Goal: Task Accomplishment & Management: Complete application form

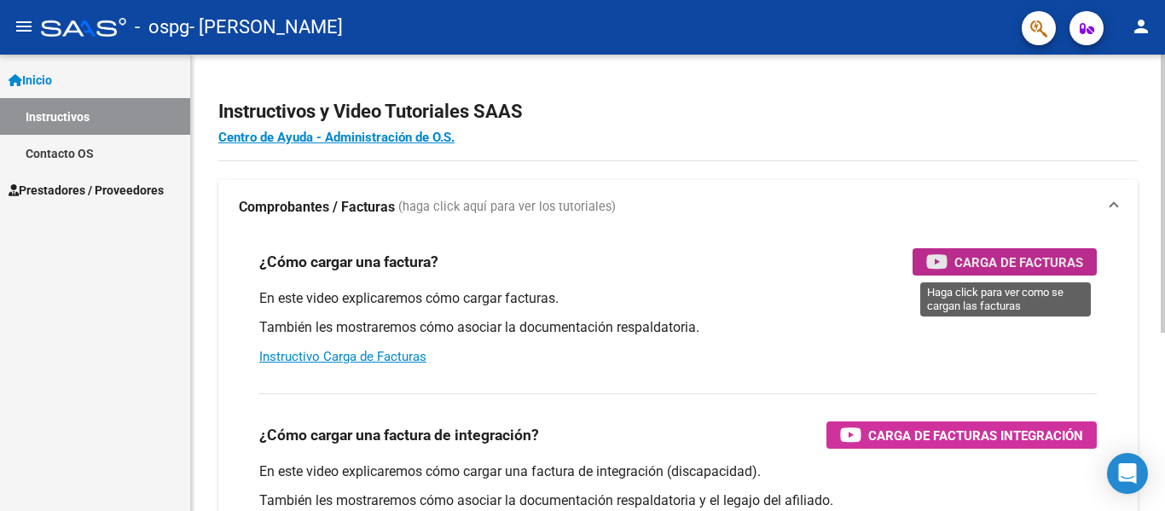
click at [1037, 265] on span "Carga de Facturas" at bounding box center [1018, 262] width 129 height 21
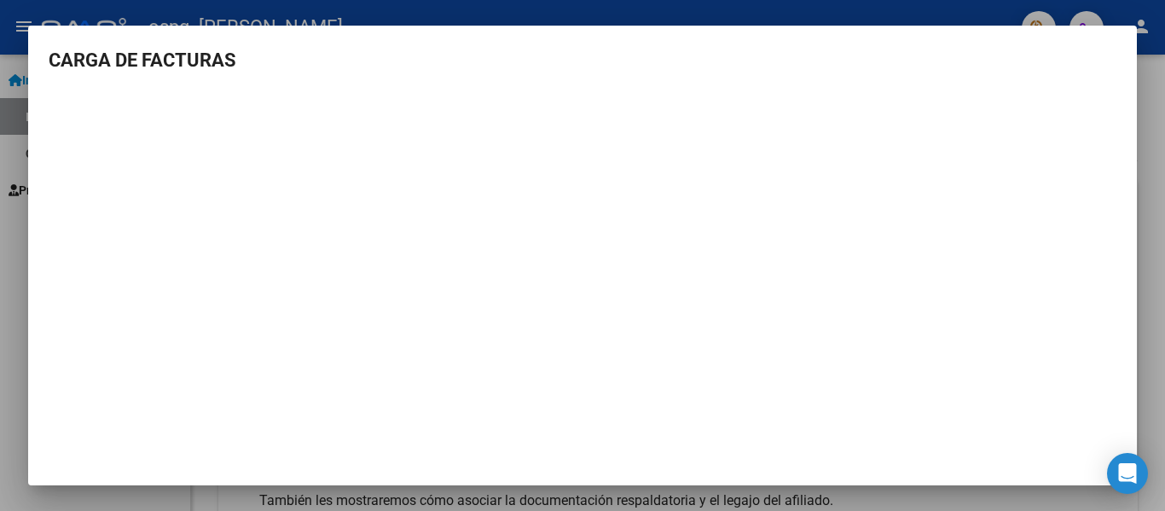
drag, startPoint x: 1142, startPoint y: 123, endPoint x: 1102, endPoint y: 130, distance: 40.8
click at [1135, 123] on div "CARGA DE FACTURAS" at bounding box center [582, 255] width 1165 height 511
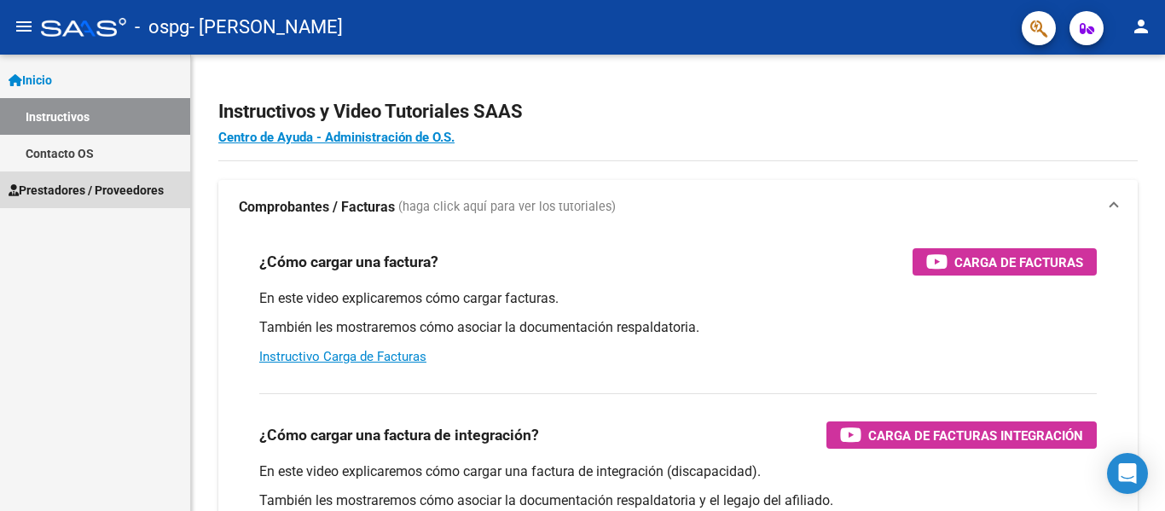
click at [60, 190] on span "Prestadores / Proveedores" at bounding box center [86, 190] width 155 height 19
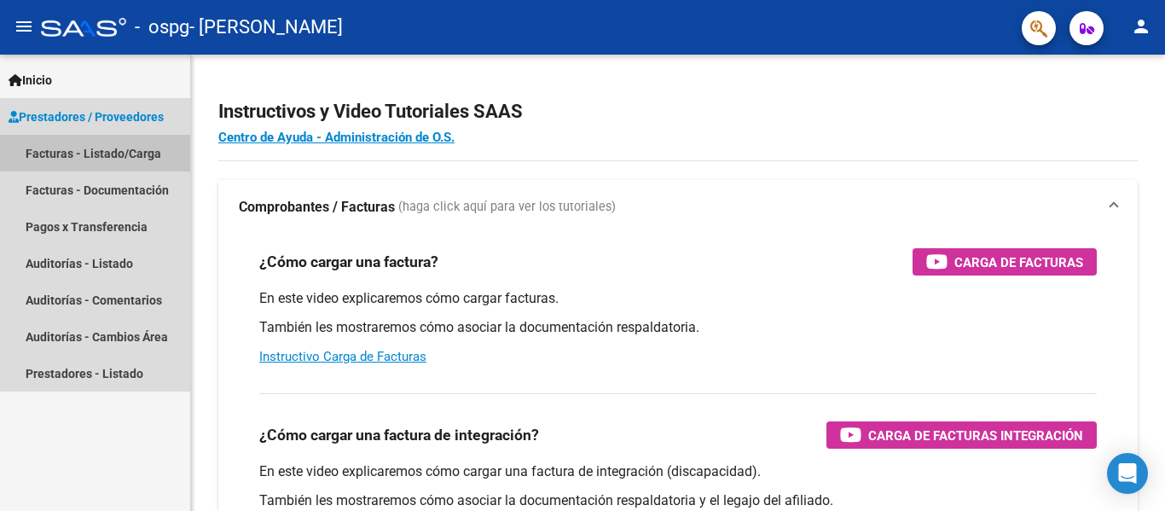
click at [54, 150] on link "Facturas - Listado/Carga" at bounding box center [95, 153] width 190 height 37
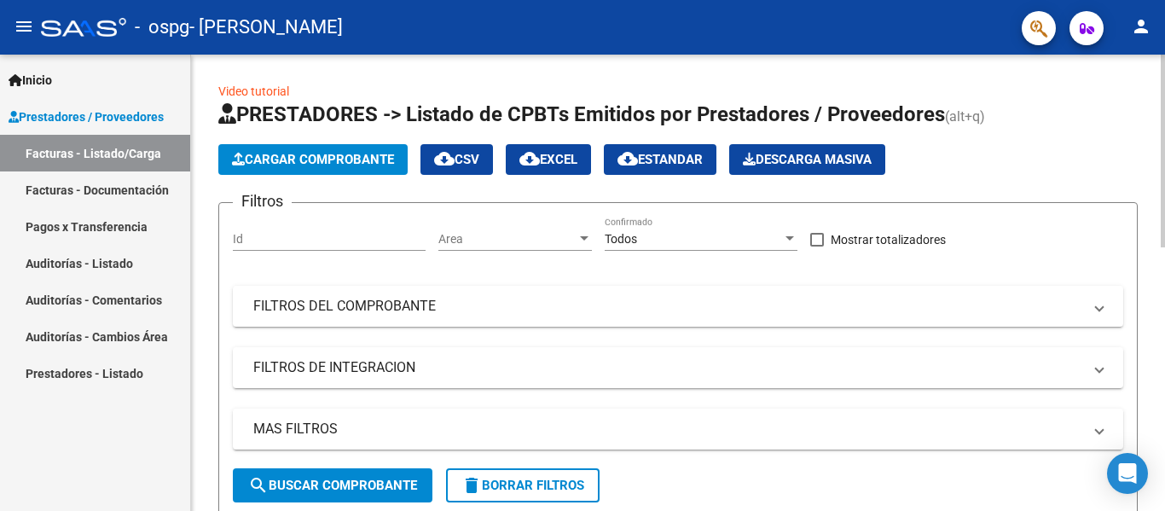
click at [327, 155] on span "Cargar Comprobante" at bounding box center [313, 159] width 162 height 15
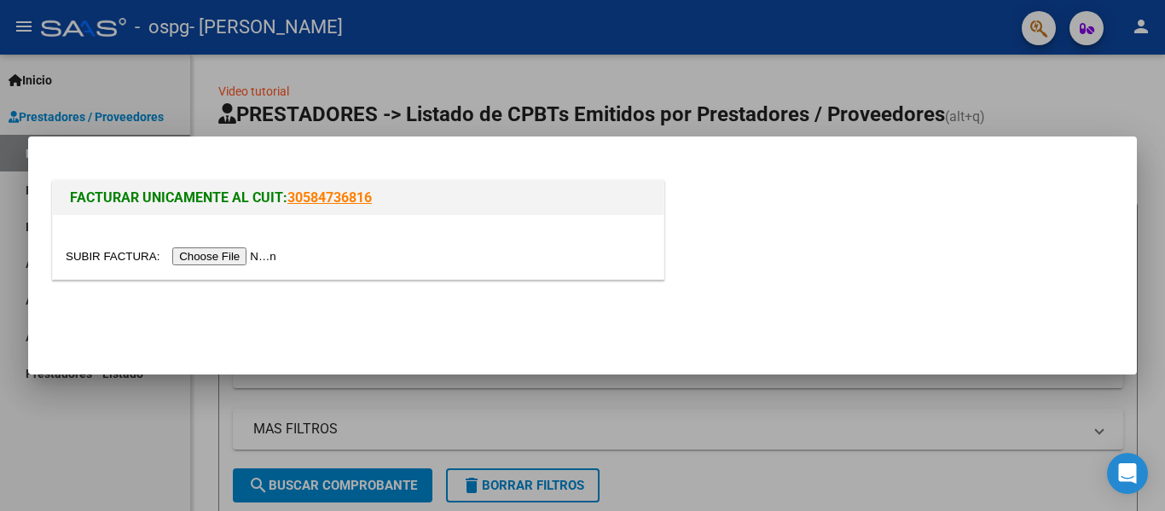
click at [220, 257] on input "file" at bounding box center [174, 256] width 216 height 18
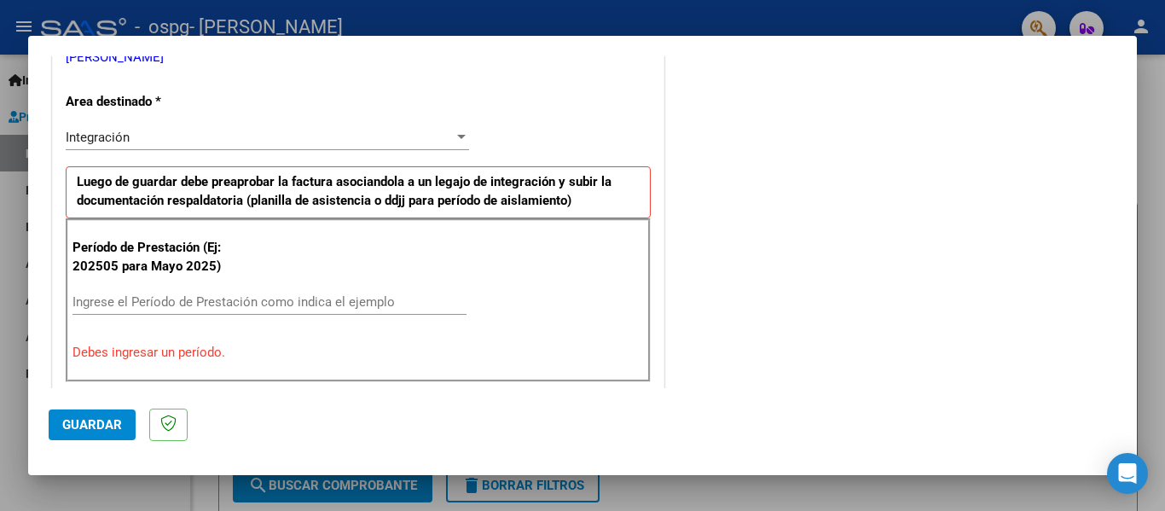
scroll to position [427, 0]
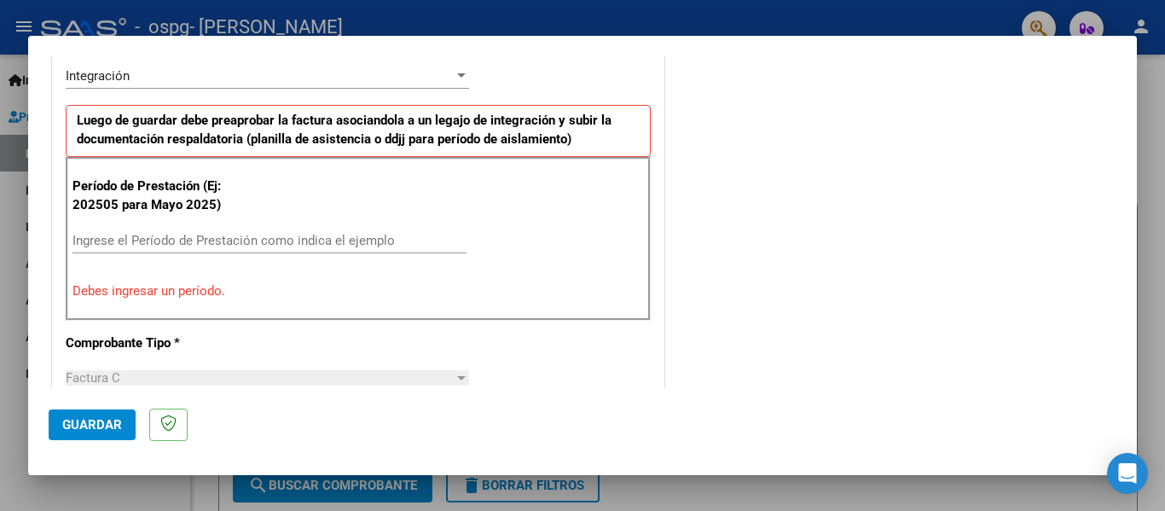
click at [112, 228] on div "Ingrese el Período de Prestación como indica el ejemplo" at bounding box center [269, 241] width 394 height 26
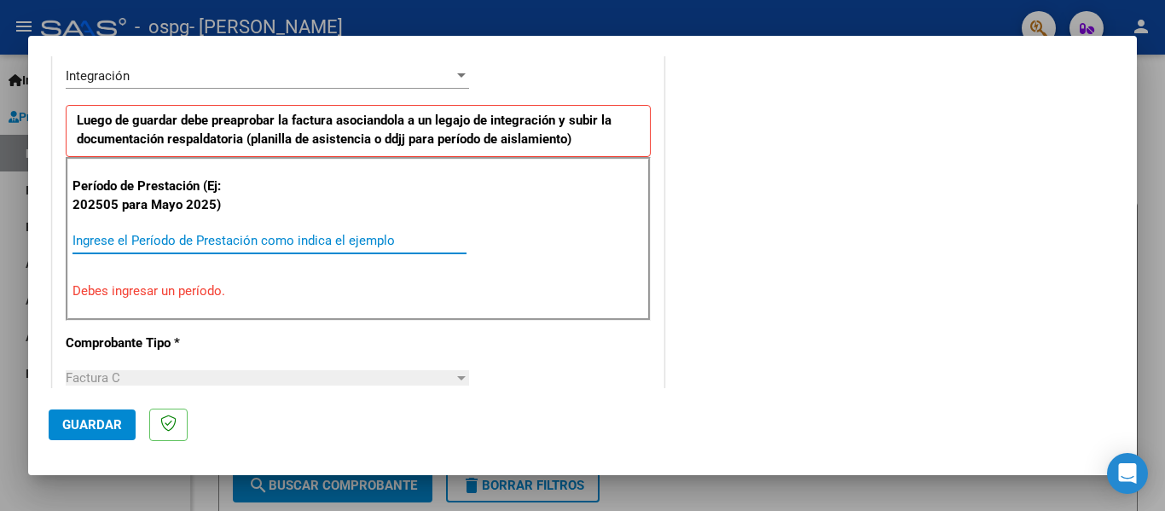
click at [133, 243] on input "Ingrese el Período de Prestación como indica el ejemplo" at bounding box center [269, 240] width 394 height 15
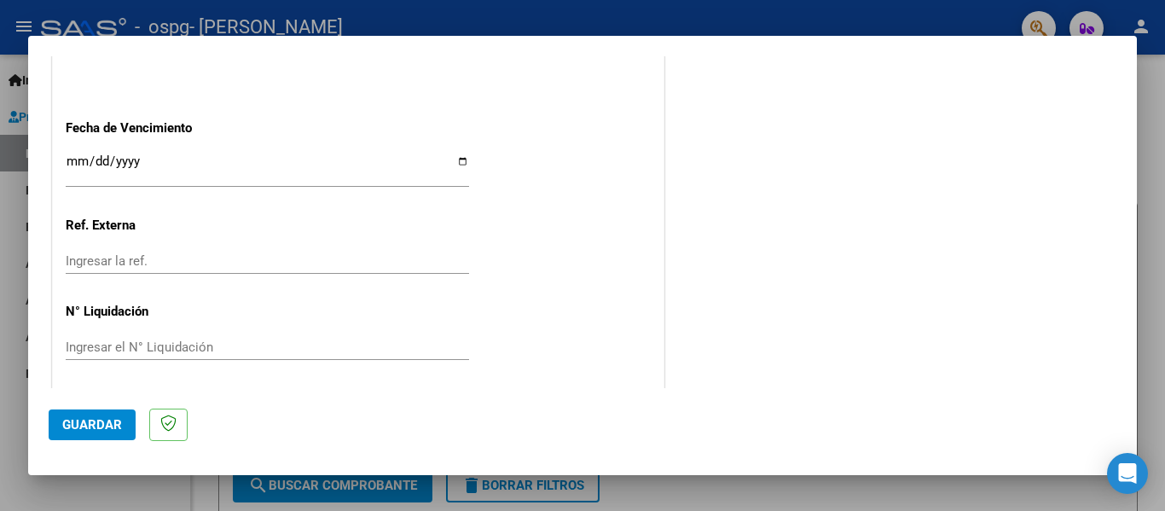
scroll to position [1169, 0]
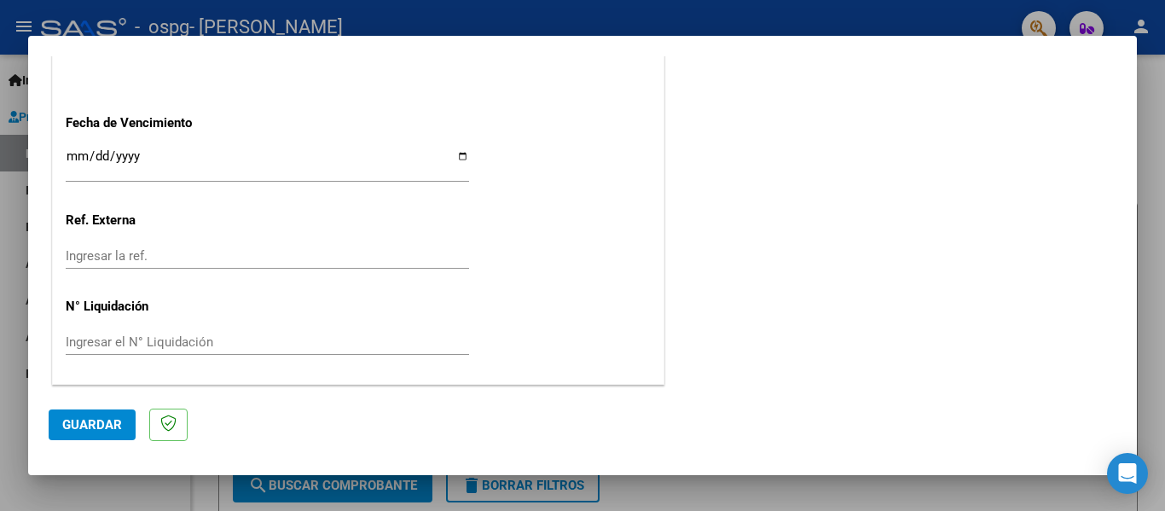
type input "202508"
click at [459, 158] on input "Ingresar la fecha" at bounding box center [267, 162] width 403 height 27
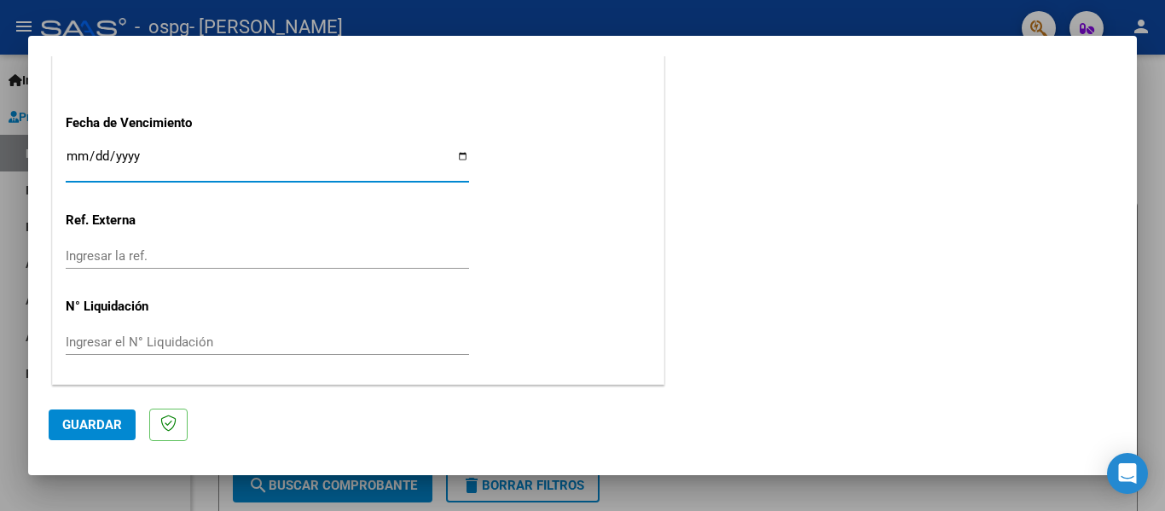
type input "[DATE]"
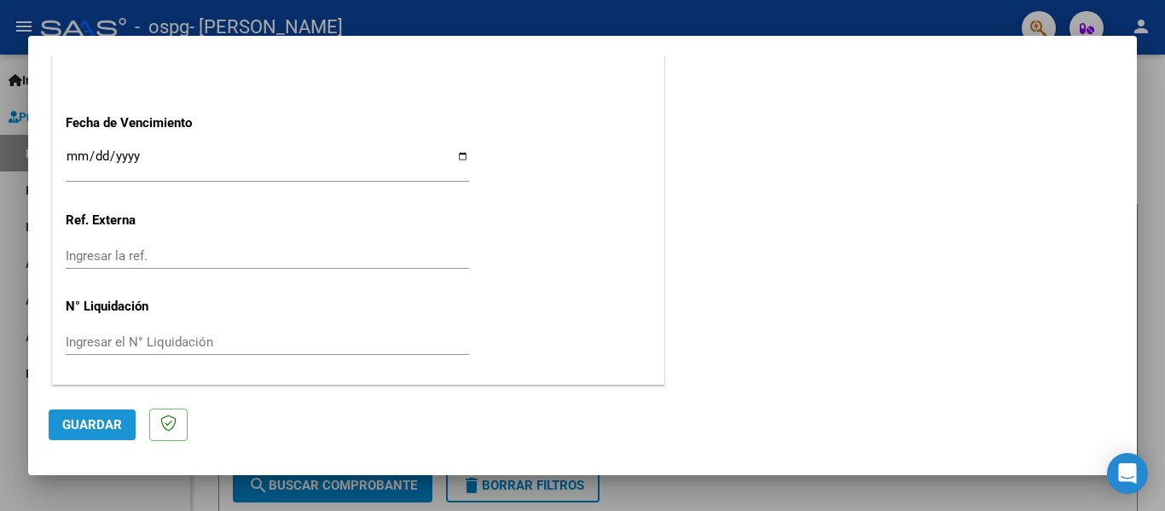
click at [84, 423] on span "Guardar" at bounding box center [92, 424] width 60 height 15
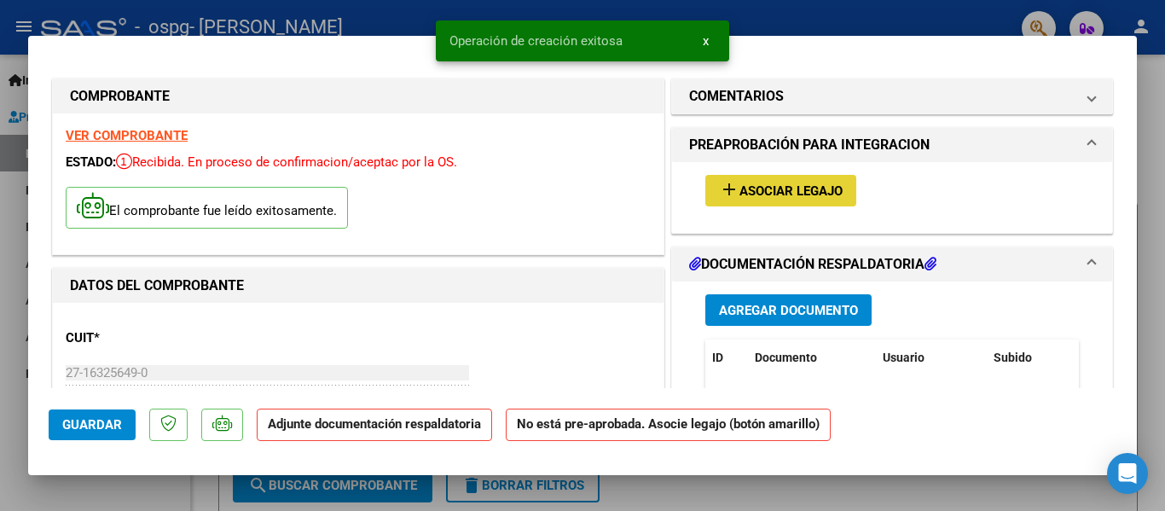
click at [801, 184] on span "Asociar Legajo" at bounding box center [790, 190] width 103 height 15
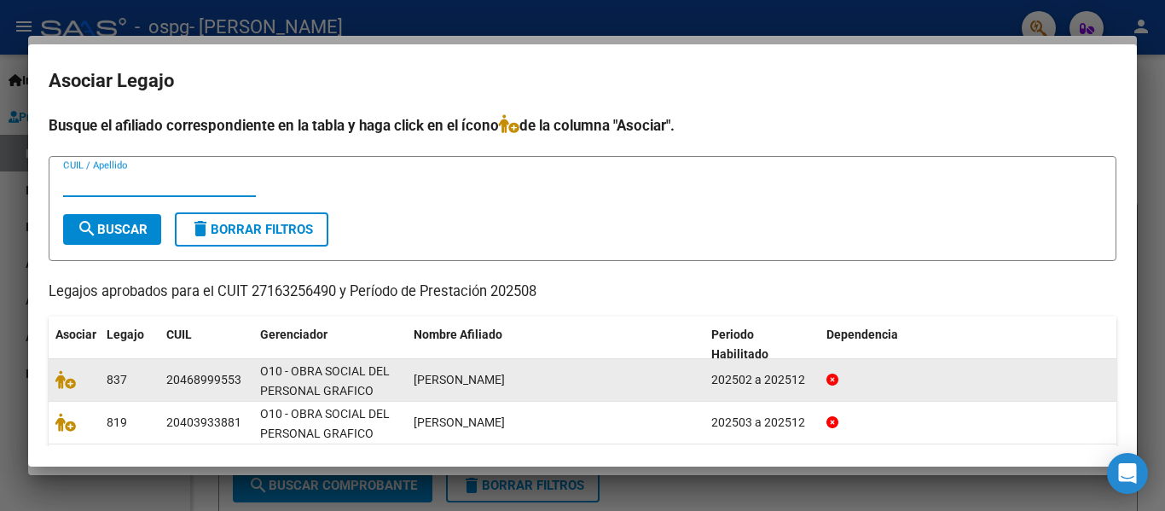
click at [969, 382] on div at bounding box center [968, 380] width 284 height 20
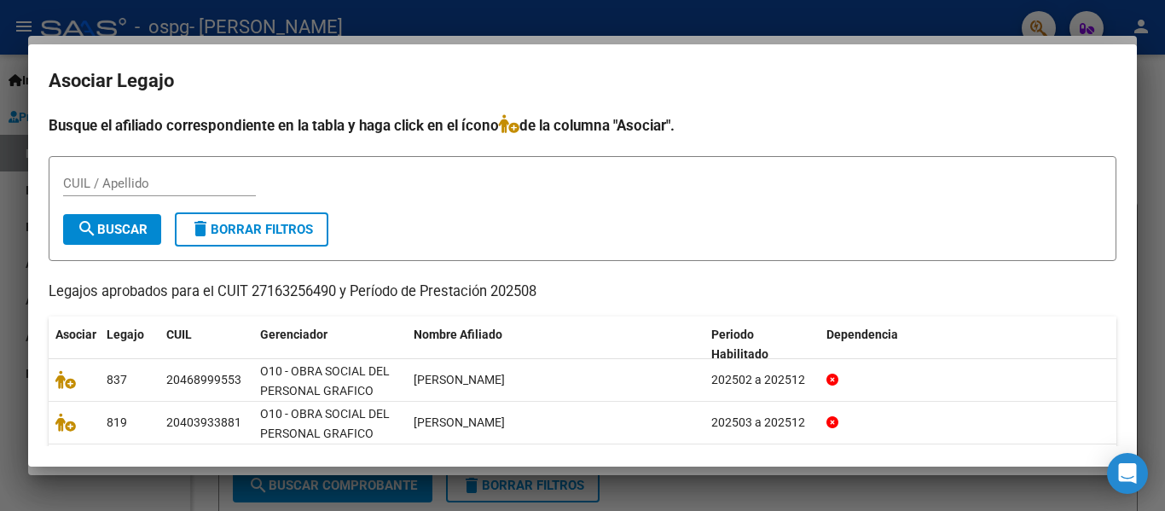
click at [117, 187] on input "CUIL / Apellido" at bounding box center [159, 183] width 193 height 15
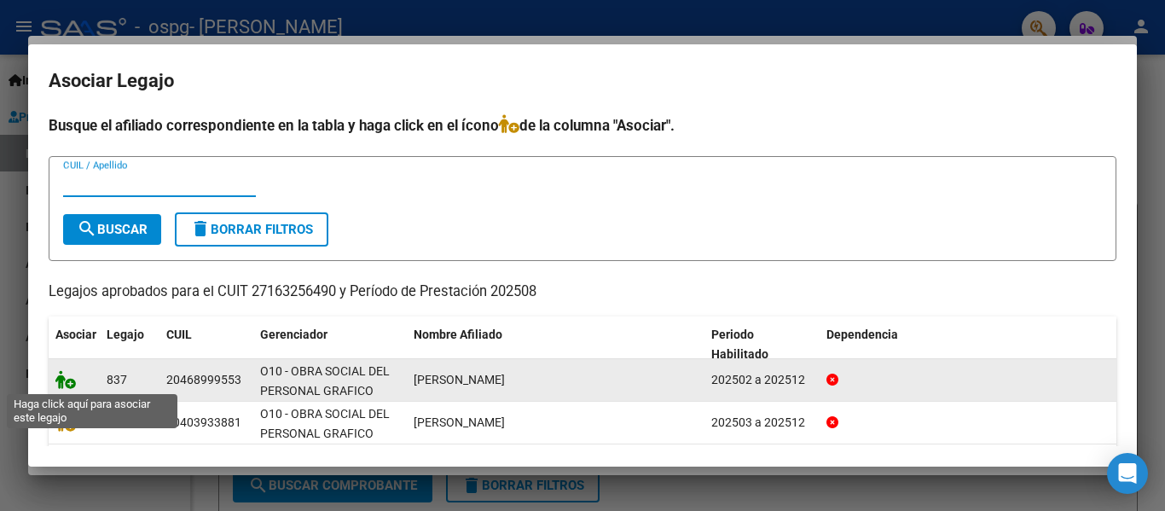
click at [63, 380] on icon at bounding box center [65, 379] width 20 height 19
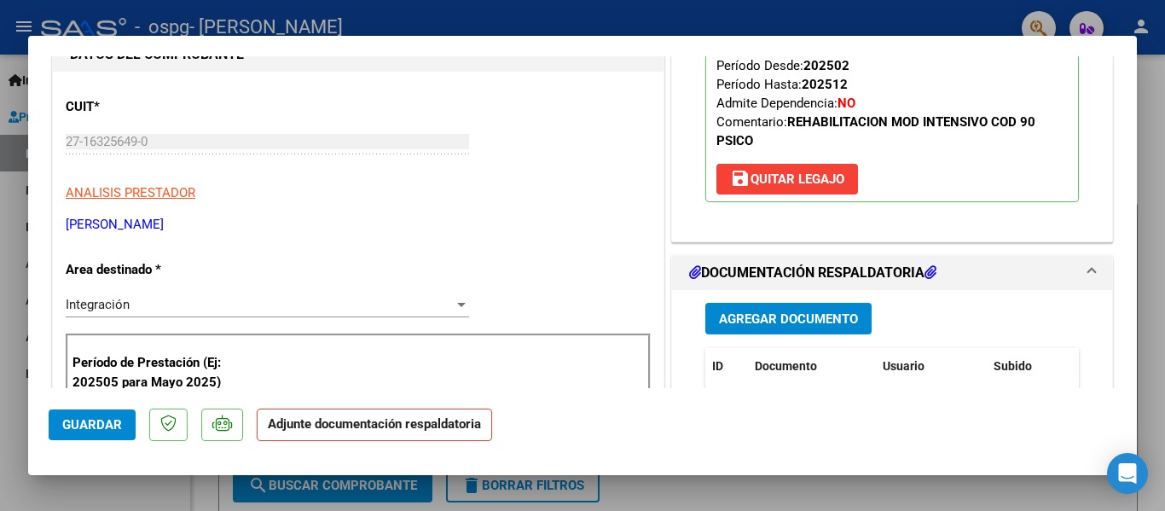
scroll to position [256, 0]
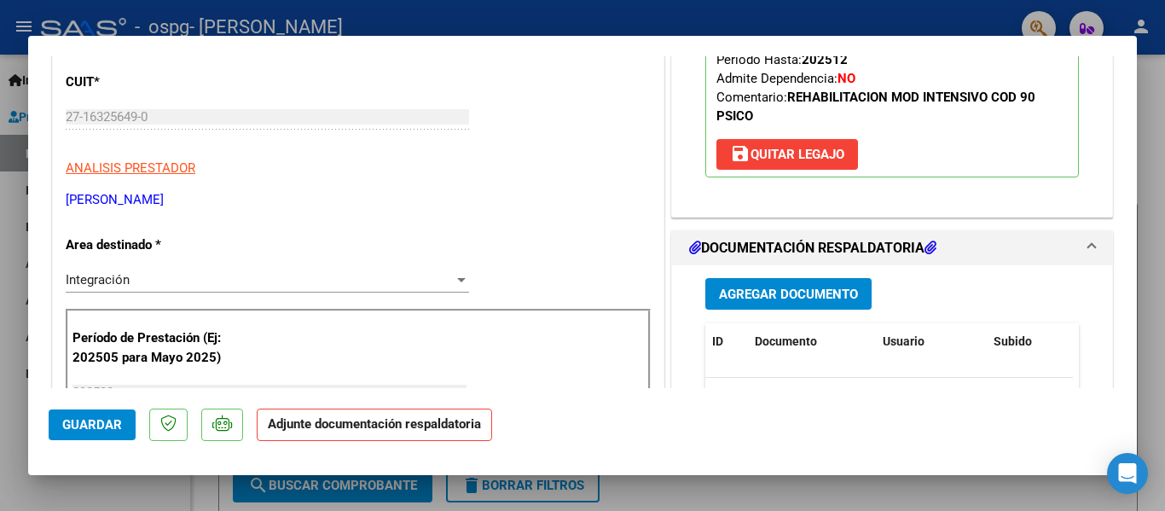
click at [772, 291] on span "Agregar Documento" at bounding box center [788, 293] width 139 height 15
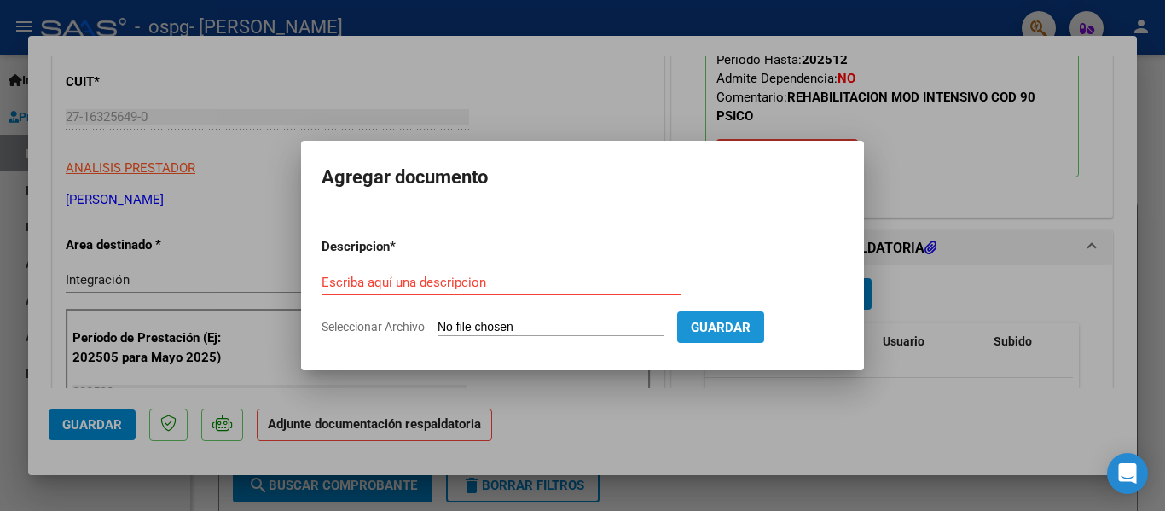
click at [750, 327] on span "Guardar" at bounding box center [721, 327] width 60 height 15
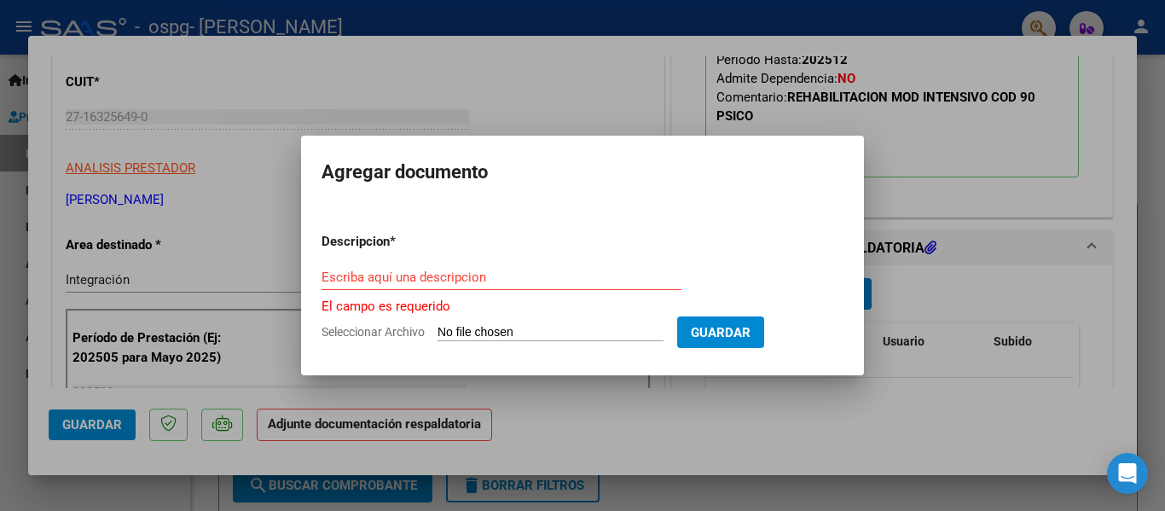
click at [542, 321] on form "Descripcion * Escriba aquí una descripcion El campo es requerido Seleccionar Ar…" at bounding box center [582, 287] width 522 height 136
click at [354, 269] on input "Escriba aquí una descripcion" at bounding box center [501, 276] width 360 height 15
click at [384, 241] on p "Descripcion *" at bounding box center [399, 242] width 157 height 20
click at [352, 271] on input "Escriba aquí una descripcion" at bounding box center [501, 276] width 360 height 15
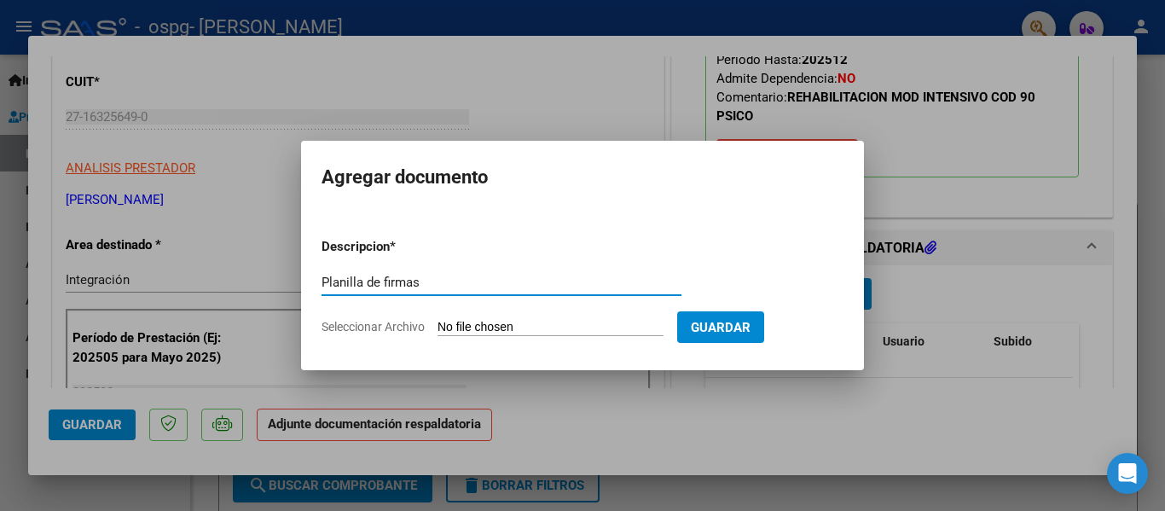
type input "Planilla de firmas"
click at [477, 325] on input "Seleccionar Archivo" at bounding box center [550, 328] width 226 height 16
type input "C:\fakepath\8 asistencia.pdf"
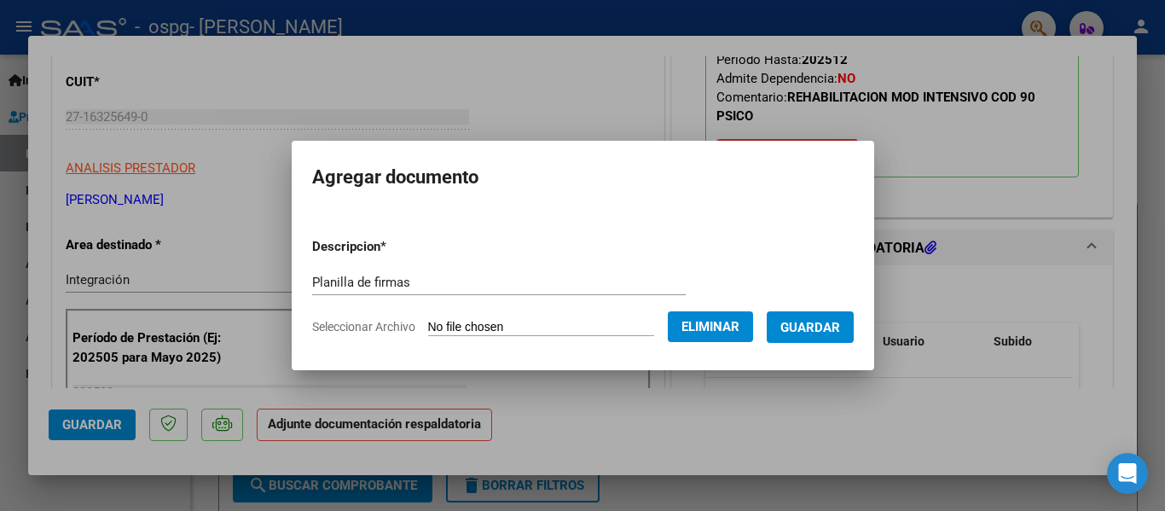
click at [828, 329] on span "Guardar" at bounding box center [810, 327] width 60 height 15
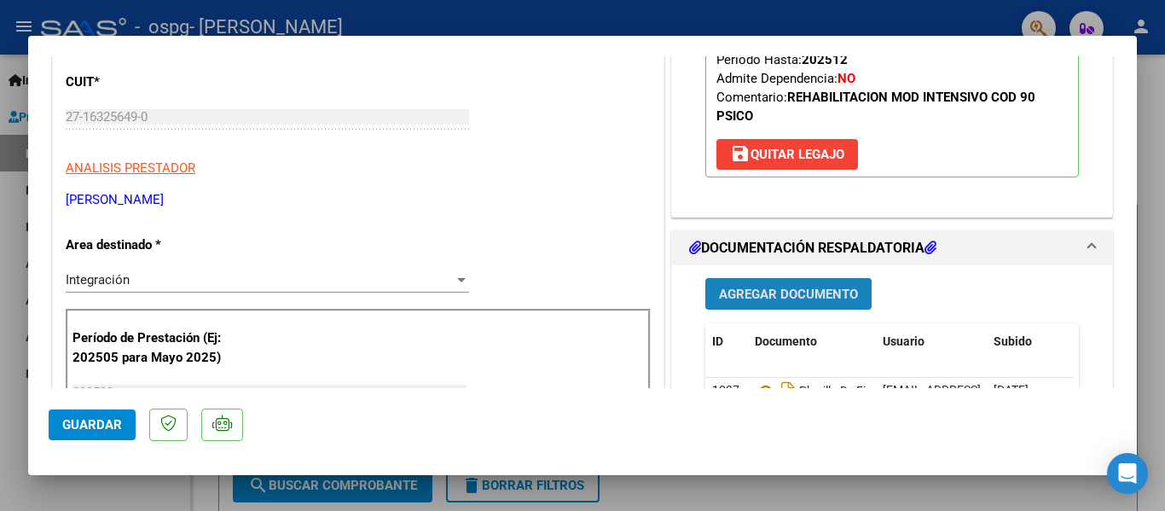
click at [782, 291] on span "Agregar Documento" at bounding box center [788, 293] width 139 height 15
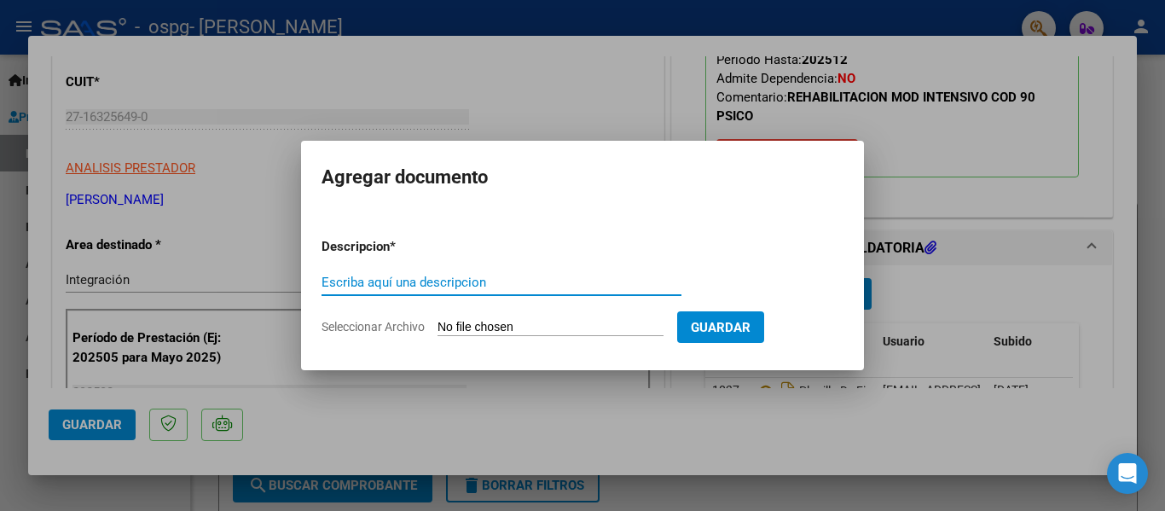
click at [376, 283] on input "Escriba aquí una descripcion" at bounding box center [501, 282] width 360 height 15
type input "Ad"
click at [376, 327] on span "Seleccionar Archivo" at bounding box center [372, 327] width 103 height 14
click at [437, 327] on input "Seleccionar Archivo" at bounding box center [550, 328] width 226 height 16
type input "C:\fakepath\AD [PERSON_NAME].pdf"
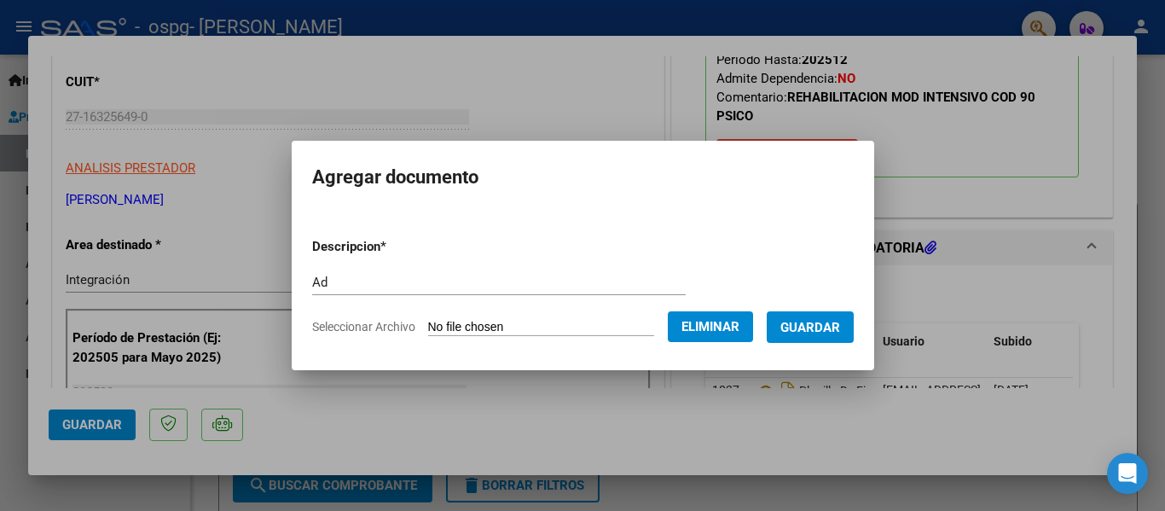
click at [835, 326] on span "Guardar" at bounding box center [810, 327] width 60 height 15
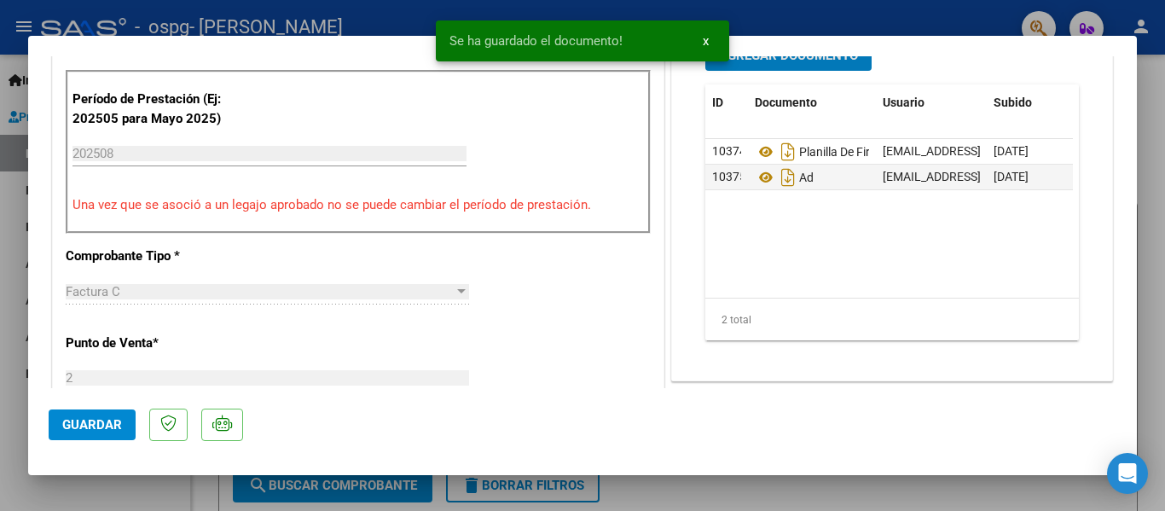
scroll to position [512, 0]
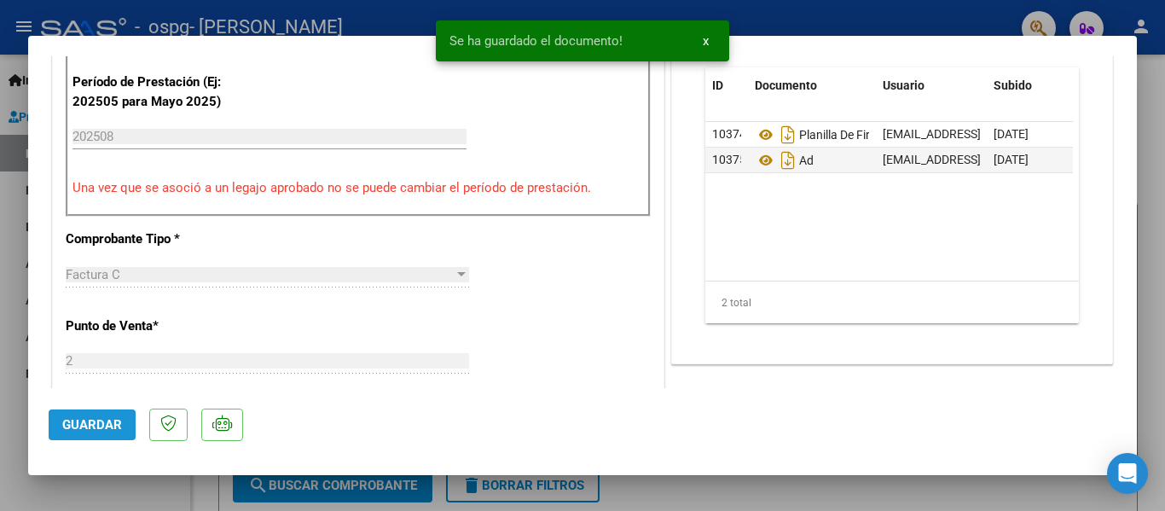
click at [88, 424] on span "Guardar" at bounding box center [92, 424] width 60 height 15
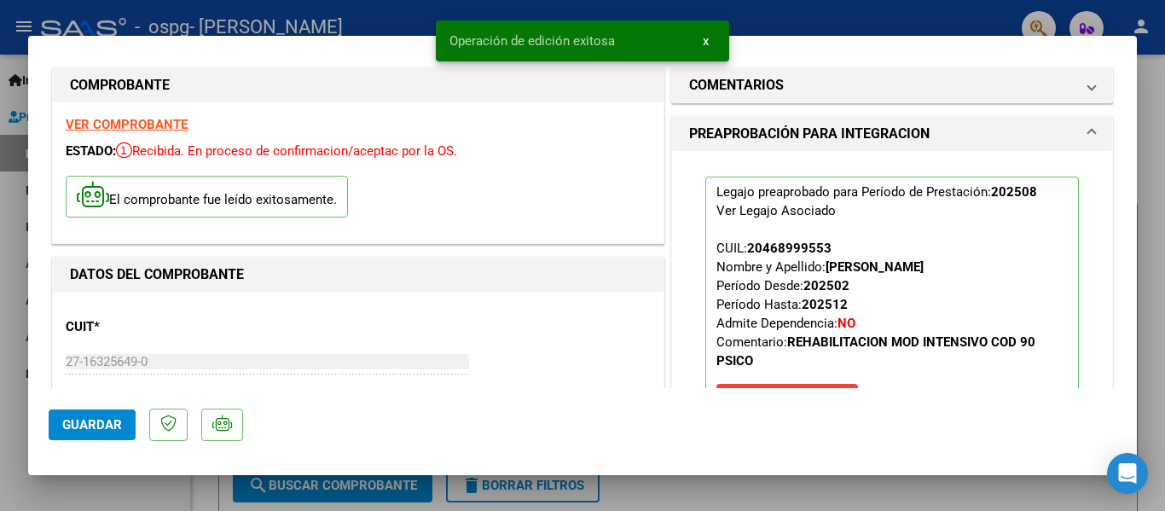
scroll to position [0, 0]
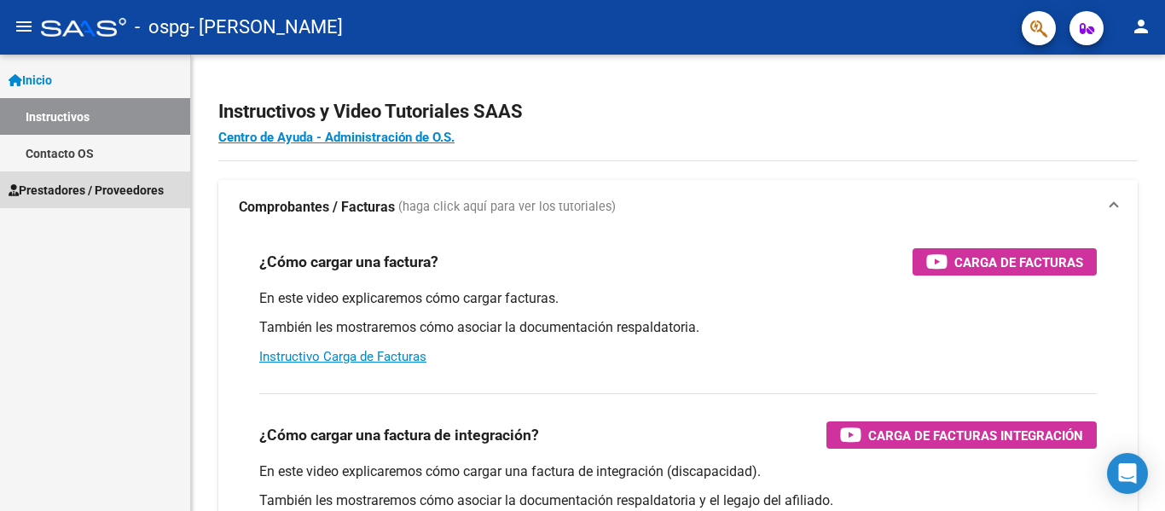
click at [61, 184] on span "Prestadores / Proveedores" at bounding box center [86, 190] width 155 height 19
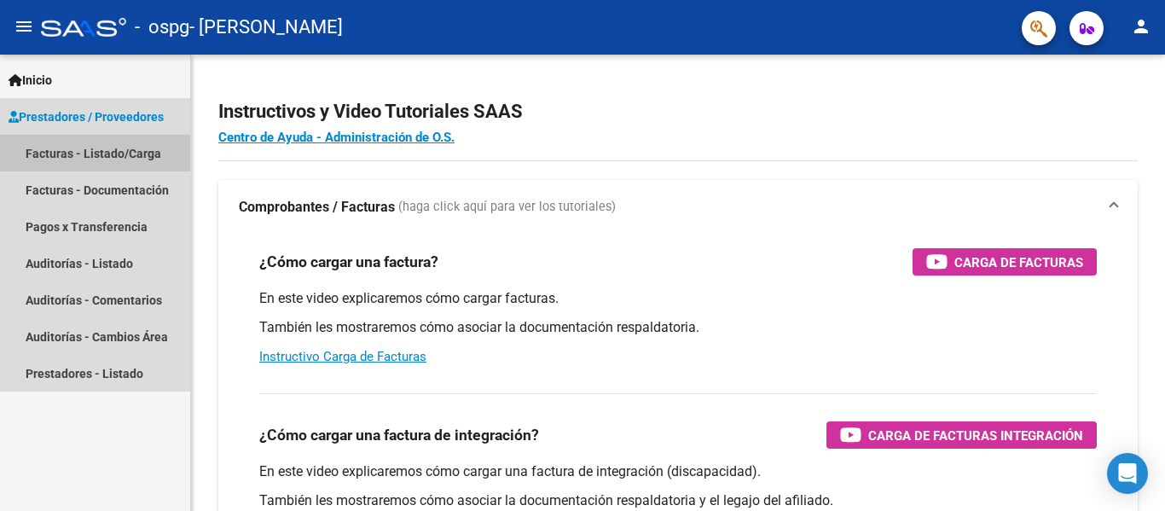
click at [55, 148] on link "Facturas - Listado/Carga" at bounding box center [95, 153] width 190 height 37
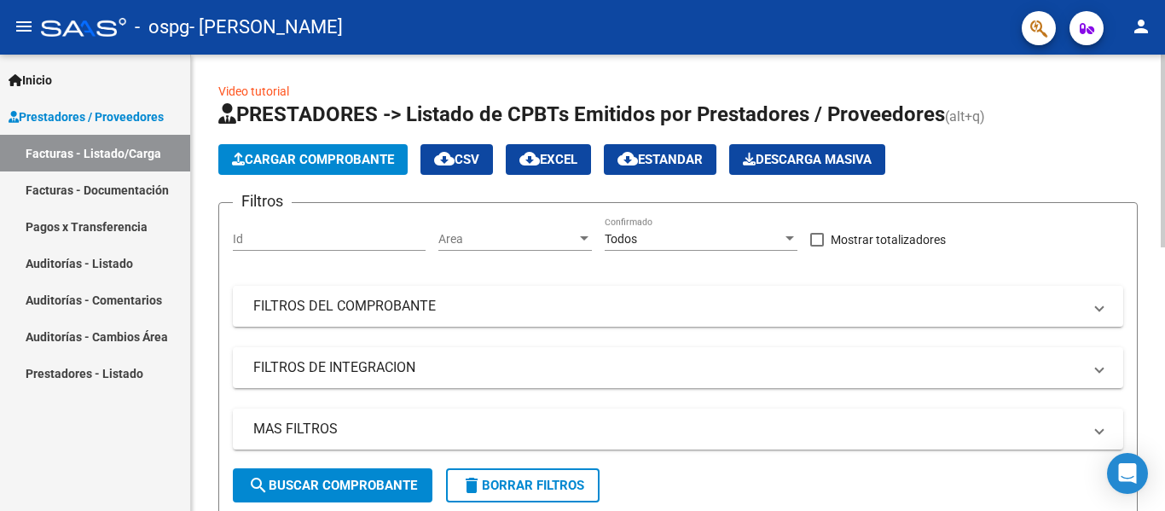
click at [310, 154] on span "Cargar Comprobante" at bounding box center [313, 159] width 162 height 15
click at [321, 158] on span "Cargar Comprobante" at bounding box center [313, 159] width 162 height 15
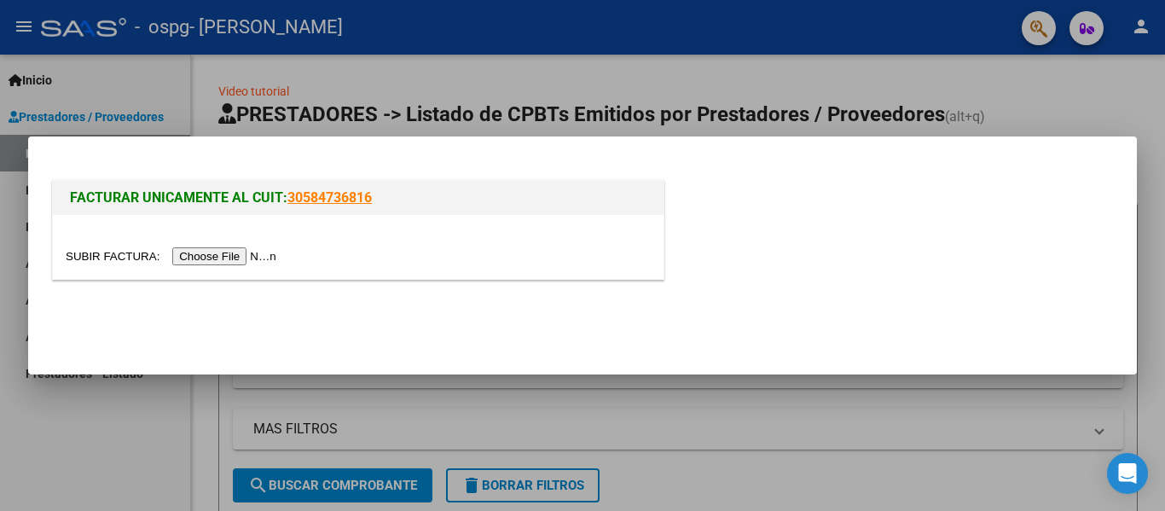
click at [212, 257] on input "file" at bounding box center [174, 256] width 216 height 18
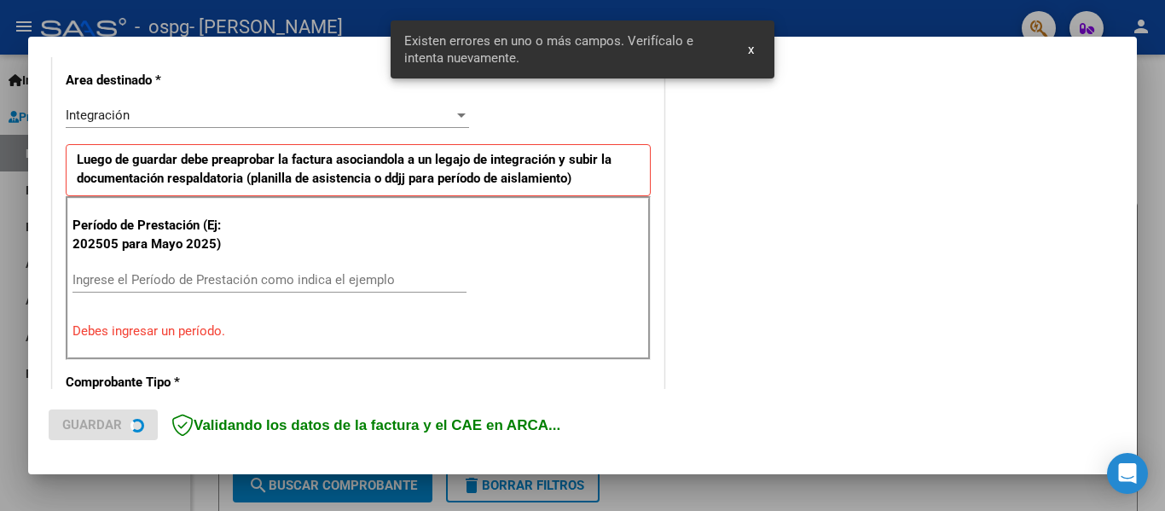
scroll to position [396, 0]
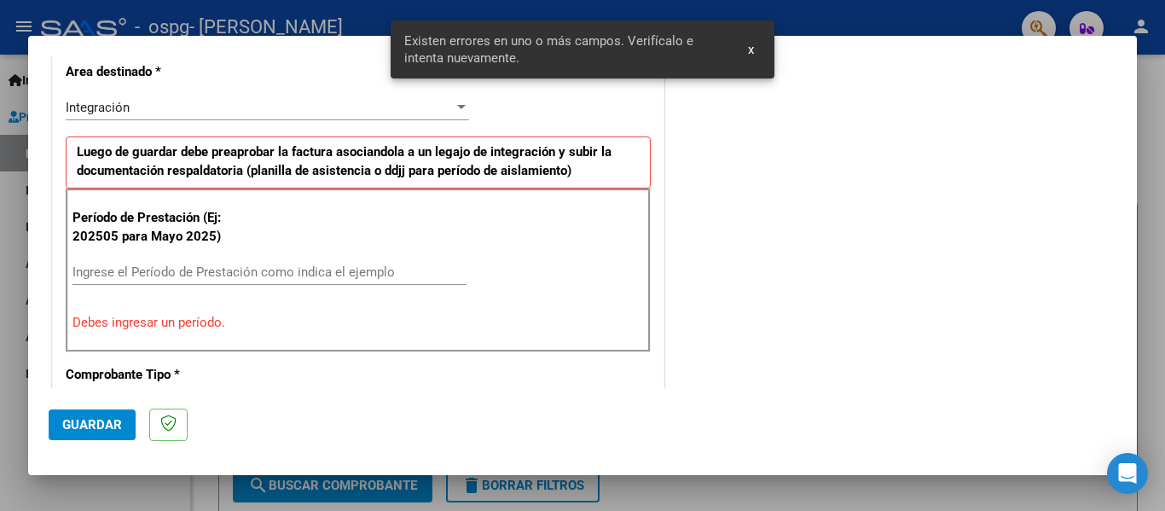
click at [91, 271] on input "Ingrese el Período de Prestación como indica el ejemplo" at bounding box center [269, 271] width 394 height 15
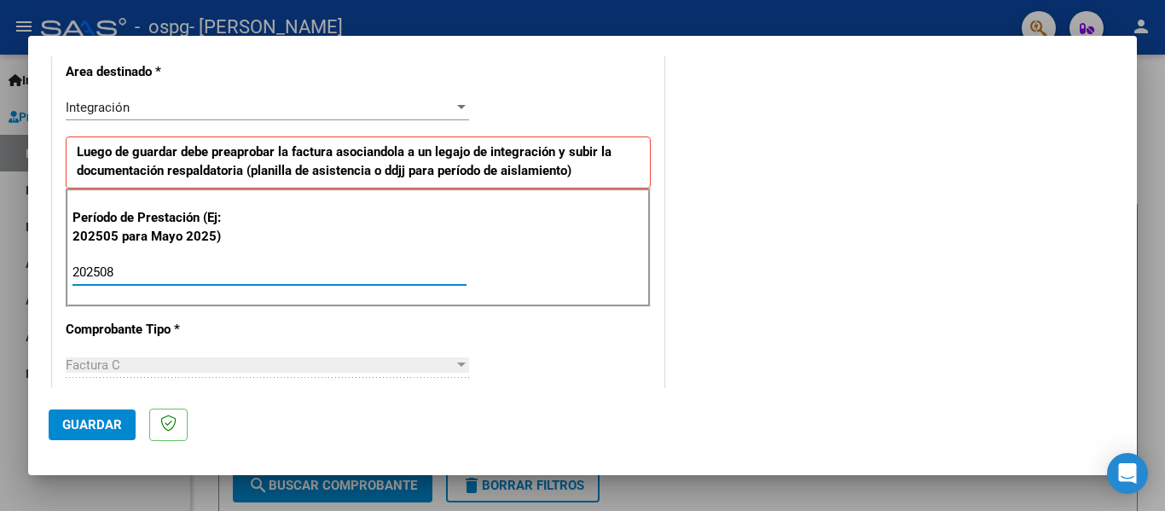
type input "202508"
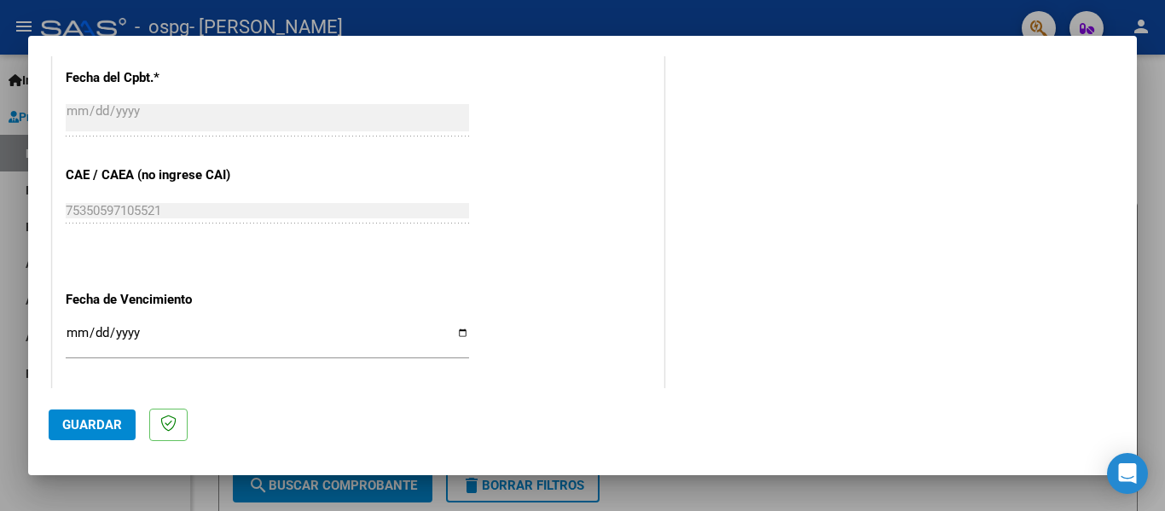
scroll to position [1078, 0]
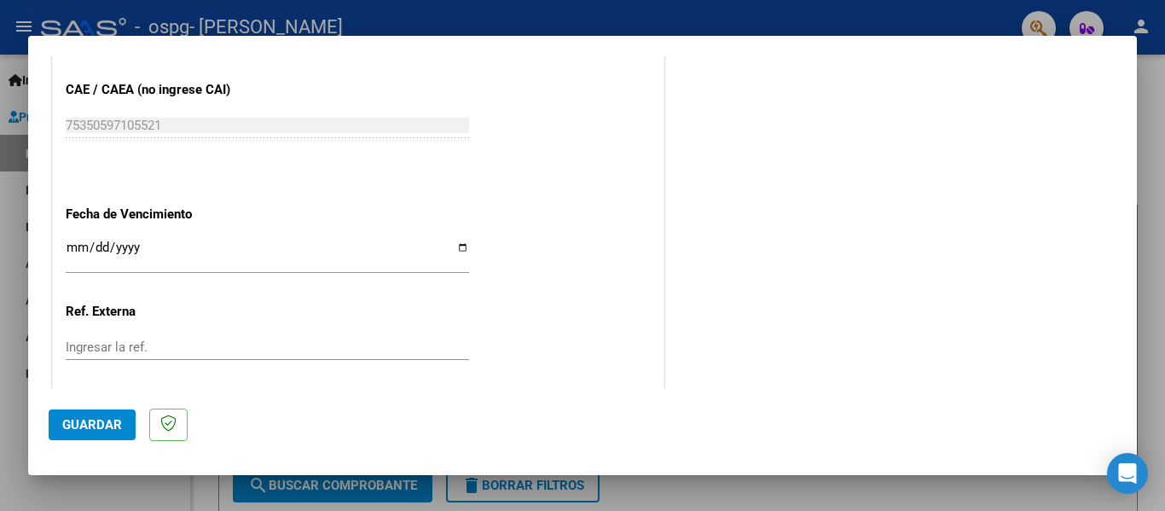
click at [460, 248] on input "Ingresar la fecha" at bounding box center [267, 253] width 403 height 27
type input "[DATE]"
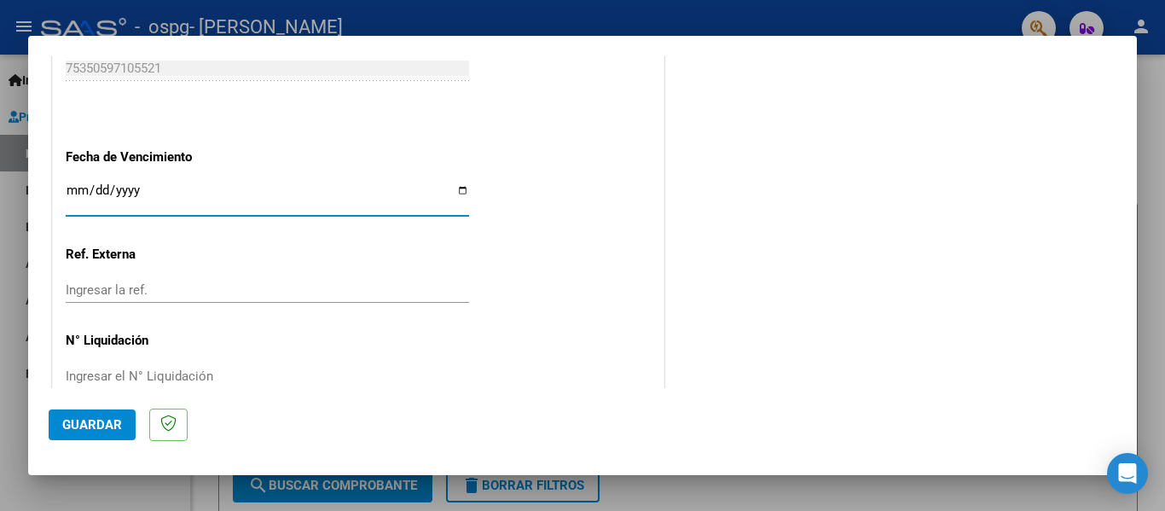
scroll to position [1169, 0]
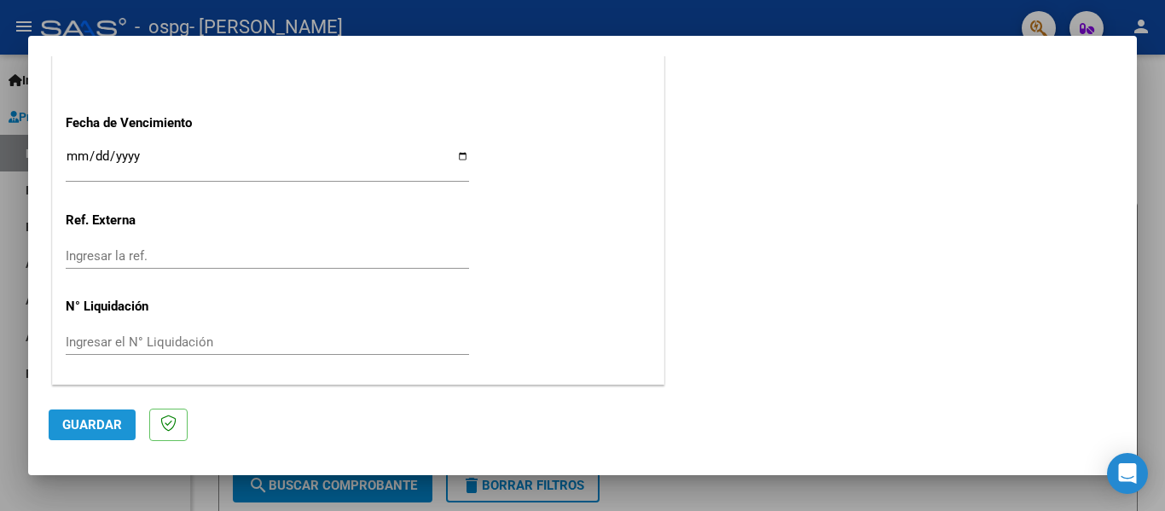
click at [78, 419] on span "Guardar" at bounding box center [92, 424] width 60 height 15
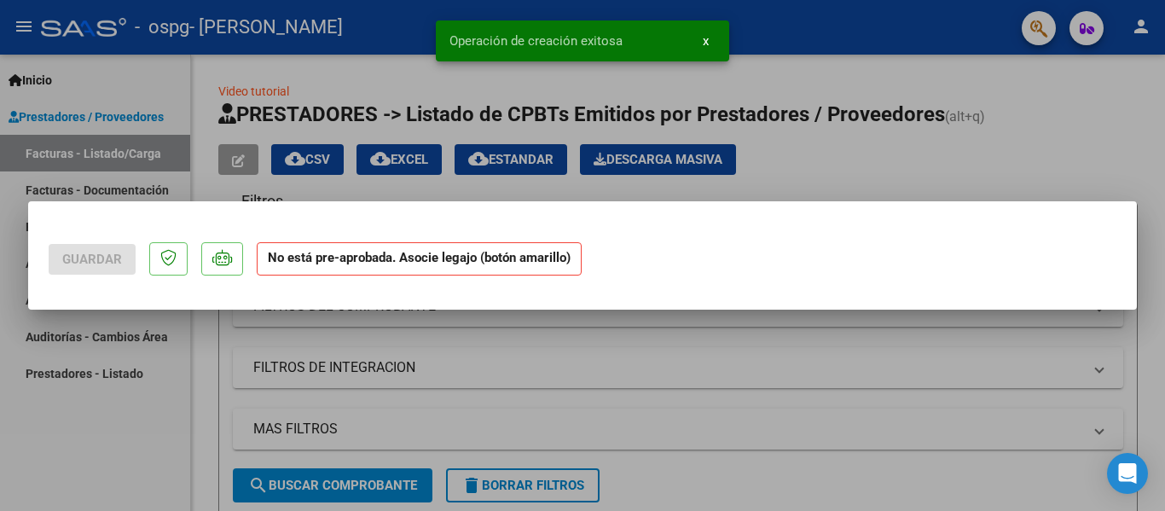
scroll to position [0, 0]
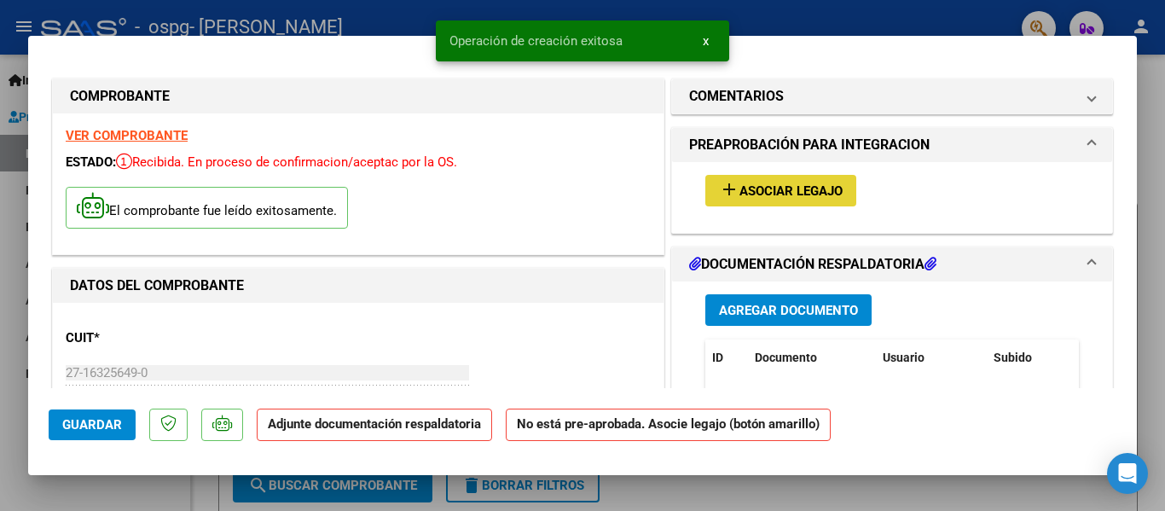
click at [808, 188] on span "Asociar Legajo" at bounding box center [790, 190] width 103 height 15
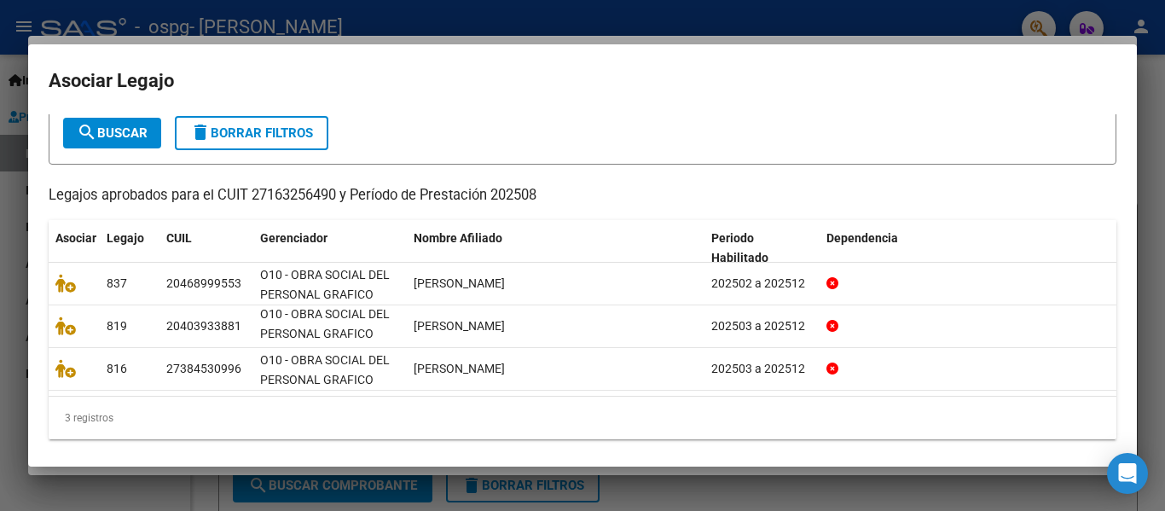
scroll to position [103, 0]
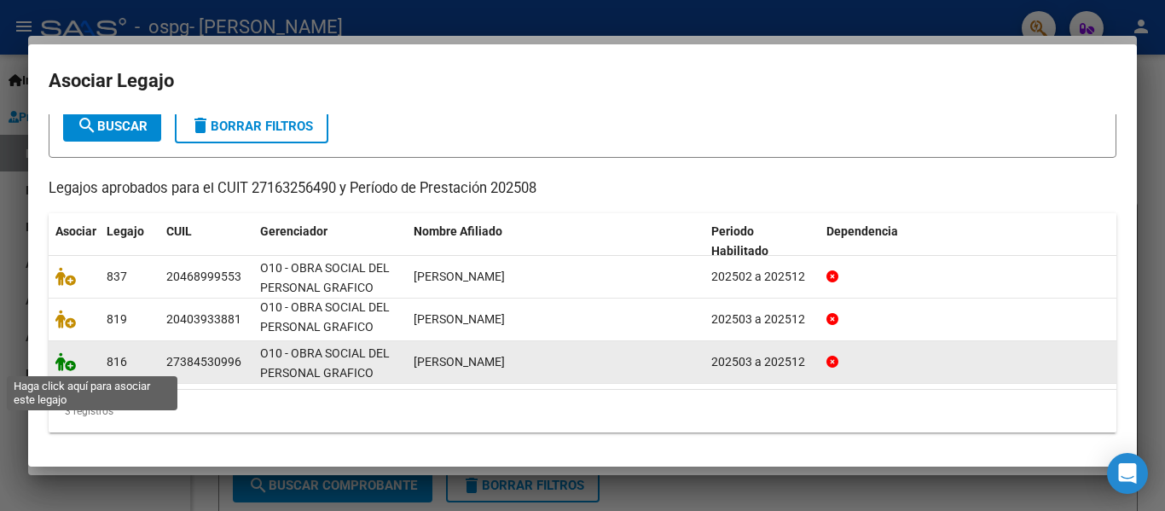
click at [61, 361] on icon at bounding box center [65, 361] width 20 height 19
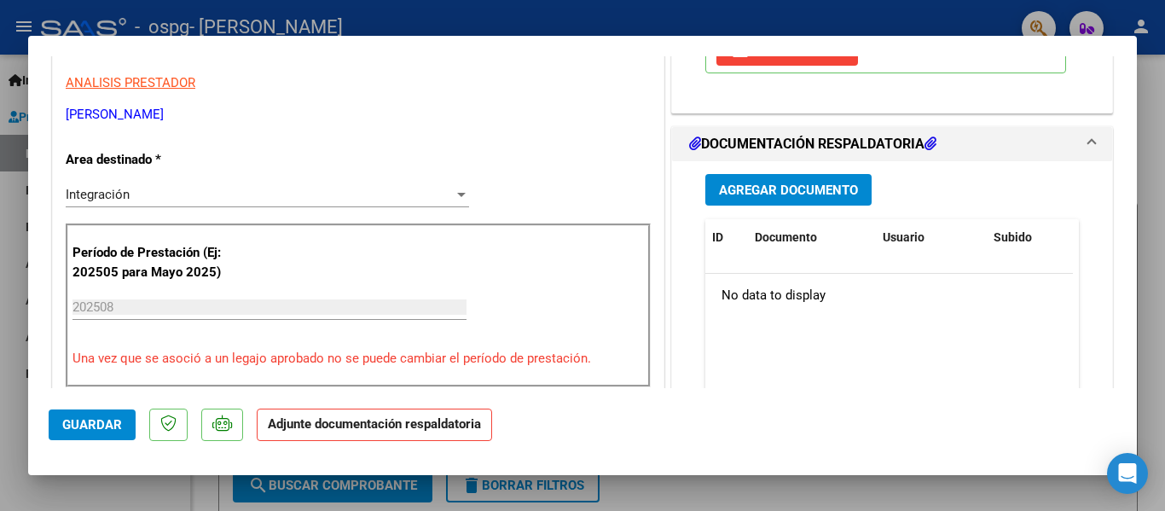
scroll to position [256, 0]
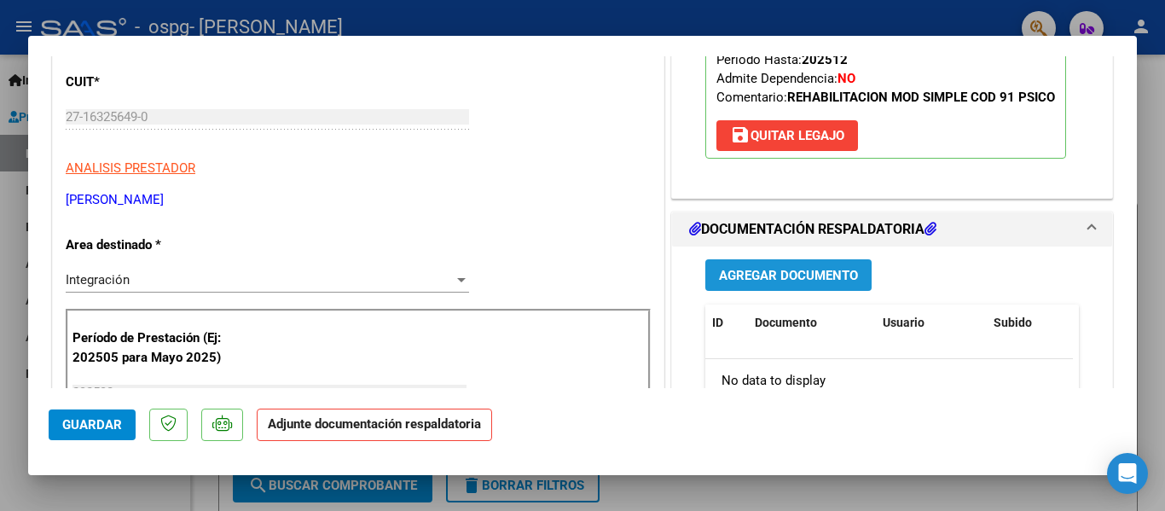
click at [766, 275] on span "Agregar Documento" at bounding box center [788, 275] width 139 height 15
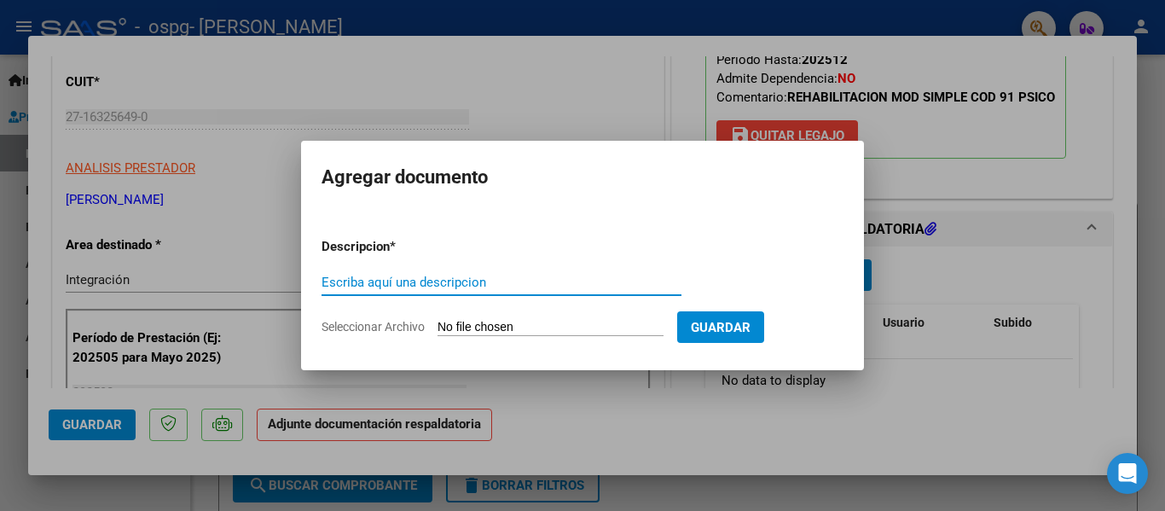
click at [327, 280] on input "Escriba aquí una descripcion" at bounding box center [501, 282] width 360 height 15
type input "Planilla de firmas"
click at [417, 322] on span "Seleccionar Archivo" at bounding box center [372, 327] width 103 height 14
click at [437, 322] on input "Seleccionar Archivo" at bounding box center [550, 328] width 226 height 16
type input "C:\fakepath\8 asistencia.pdf"
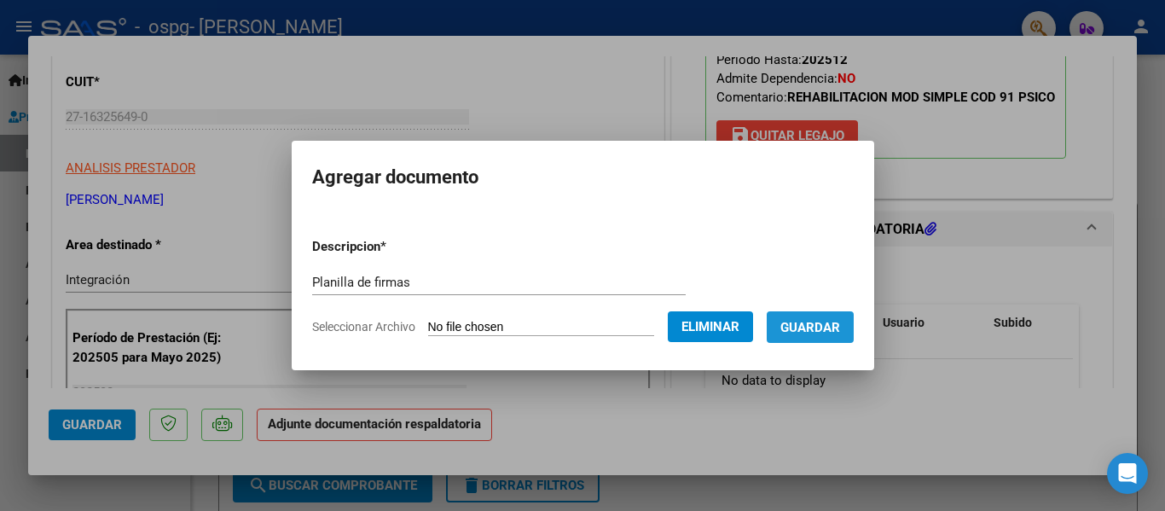
click at [840, 327] on span "Guardar" at bounding box center [810, 327] width 60 height 15
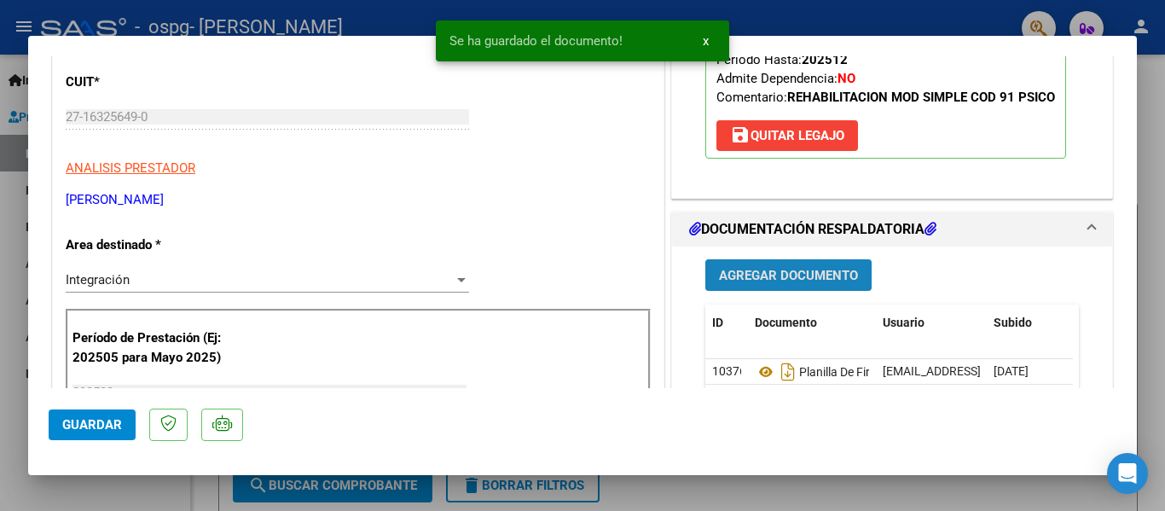
click at [775, 272] on span "Agregar Documento" at bounding box center [788, 275] width 139 height 15
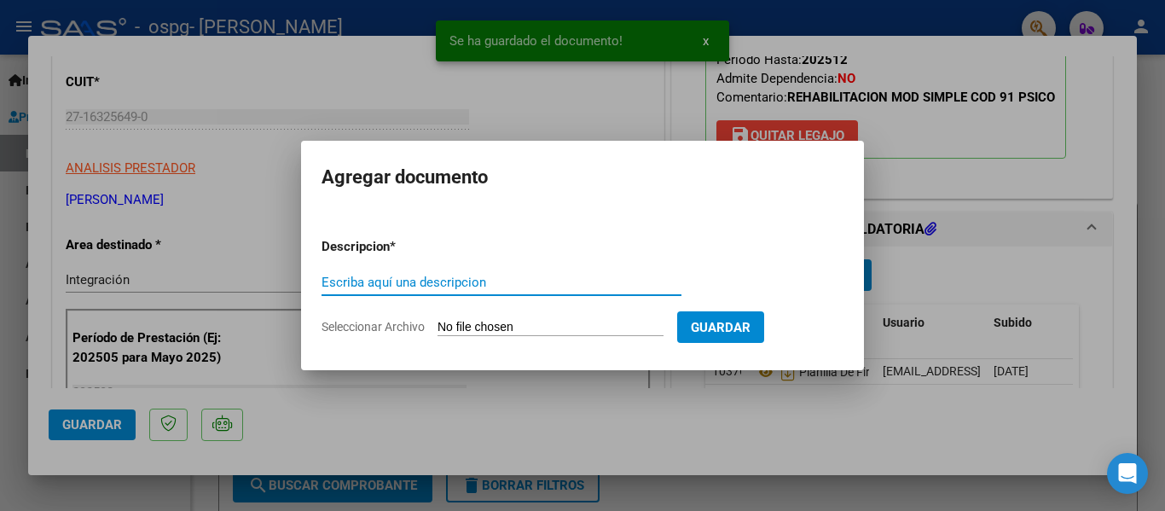
click at [332, 277] on input "Escriba aquí una descripcion" at bounding box center [501, 282] width 360 height 15
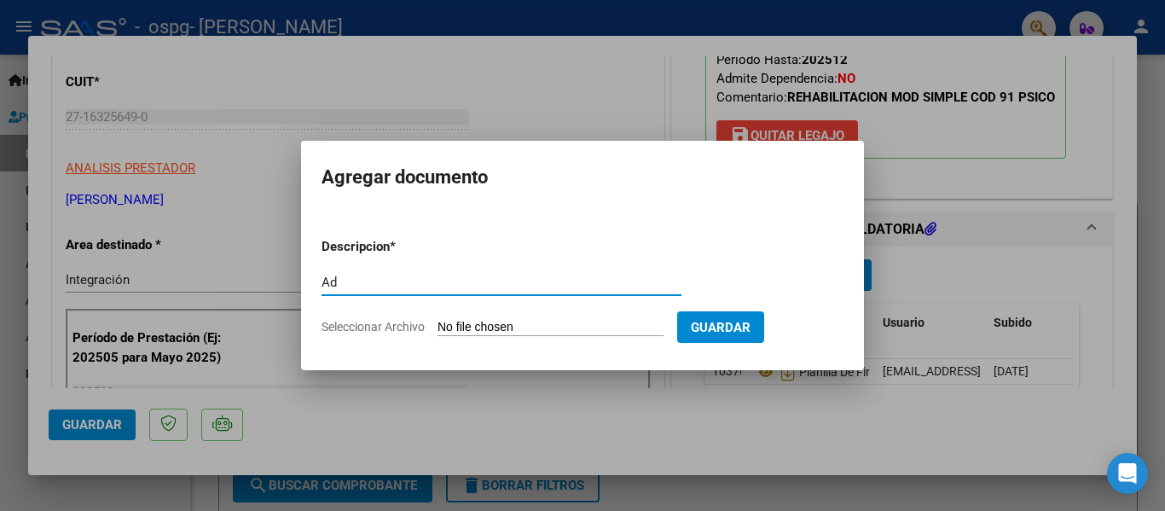
type input "Ad"
click at [389, 319] on app-file-uploader "Seleccionar Archivo" at bounding box center [499, 326] width 356 height 15
click at [389, 328] on span "Seleccionar Archivo" at bounding box center [372, 327] width 103 height 14
click at [437, 328] on input "Seleccionar Archivo" at bounding box center [550, 328] width 226 height 16
type input "C:\fakepath\AD Eva Flores.pdf"
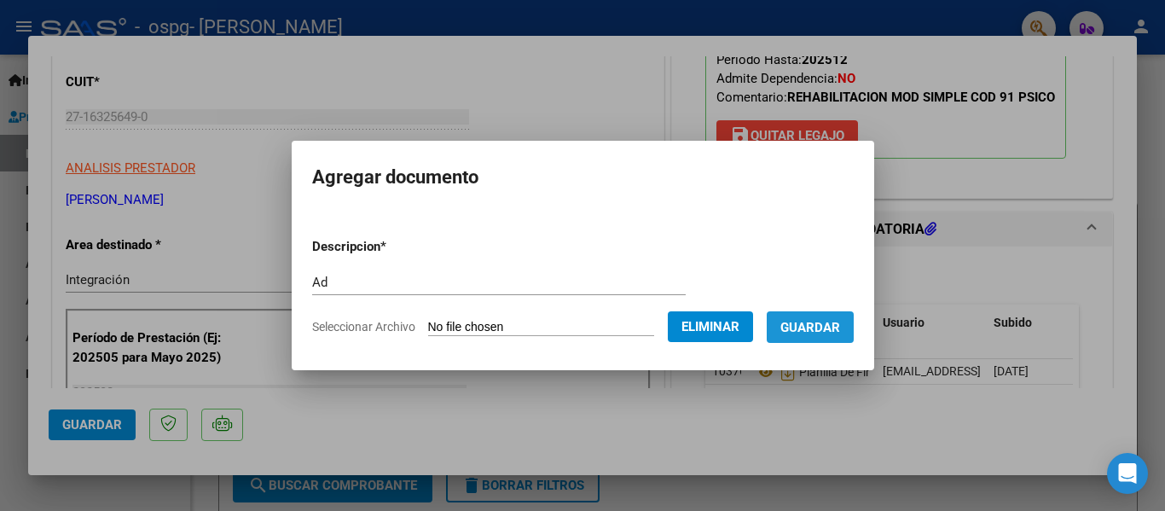
click at [840, 325] on span "Guardar" at bounding box center [810, 327] width 60 height 15
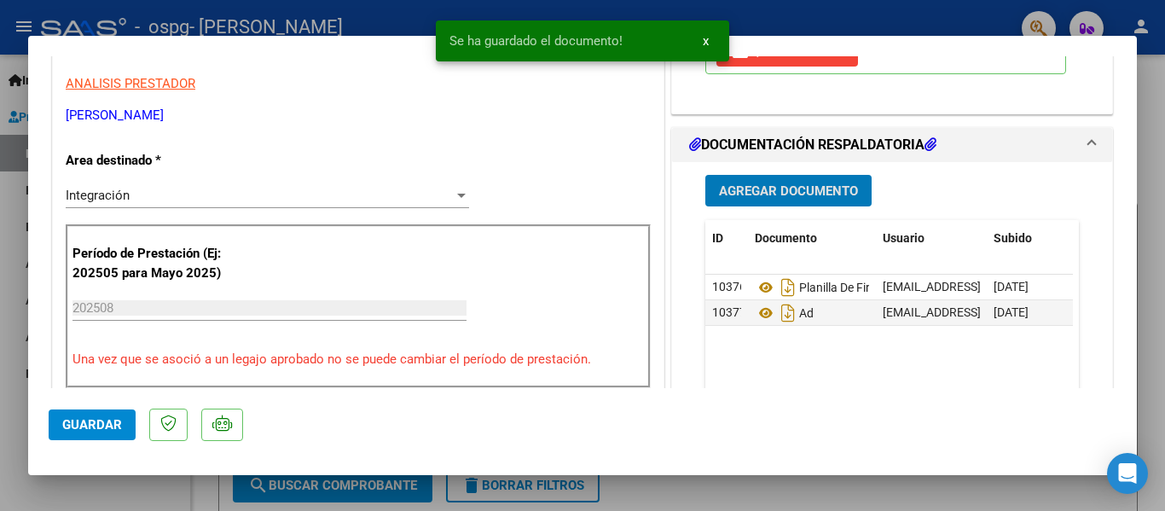
scroll to position [341, 0]
click at [87, 426] on span "Guardar" at bounding box center [92, 424] width 60 height 15
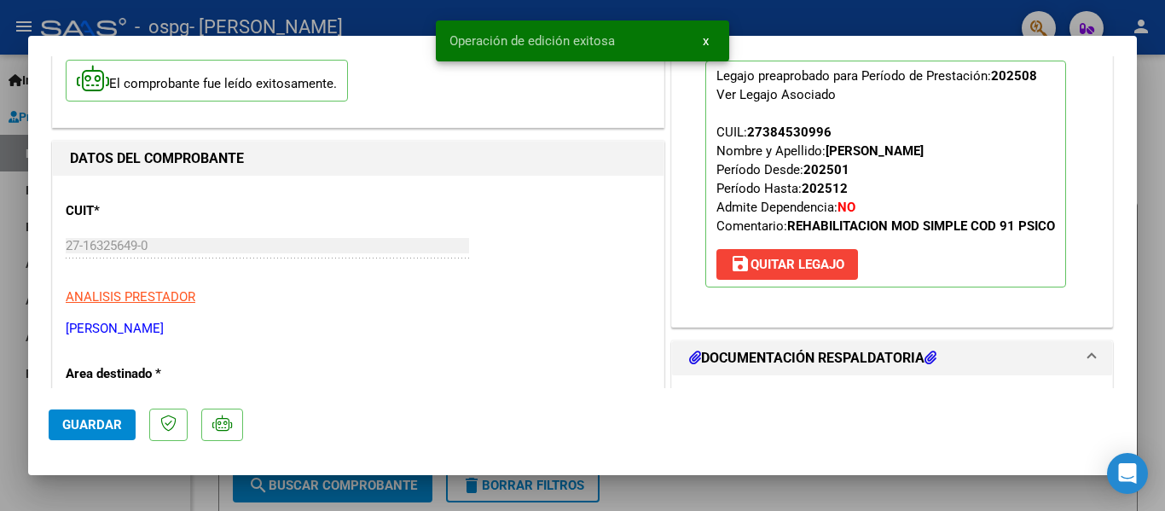
scroll to position [0, 0]
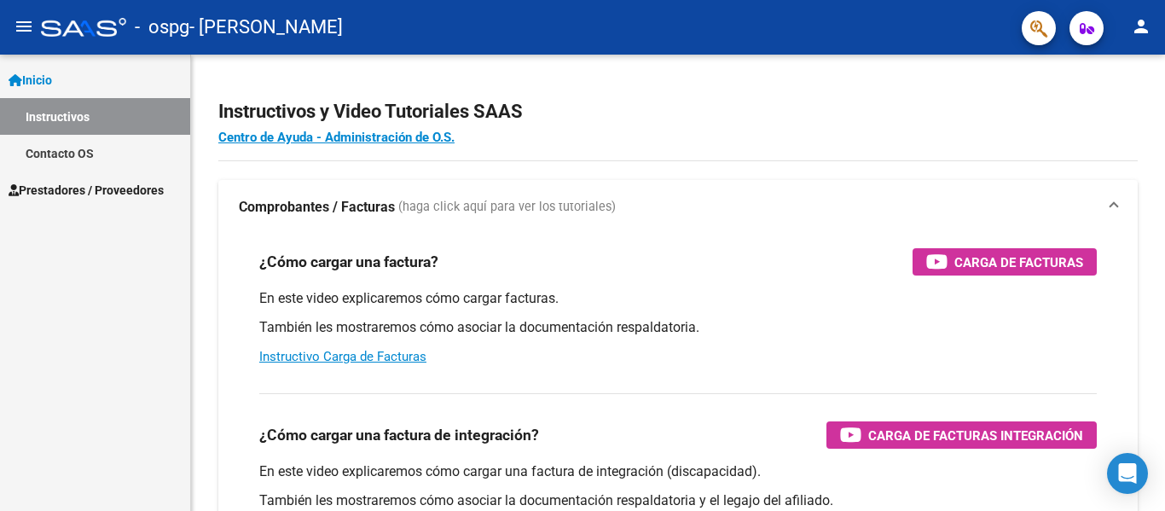
drag, startPoint x: 53, startPoint y: 190, endPoint x: 84, endPoint y: 196, distance: 31.3
click at [53, 190] on span "Prestadores / Proveedores" at bounding box center [86, 190] width 155 height 19
click at [39, 188] on span "Prestadores / Proveedores" at bounding box center [86, 190] width 155 height 19
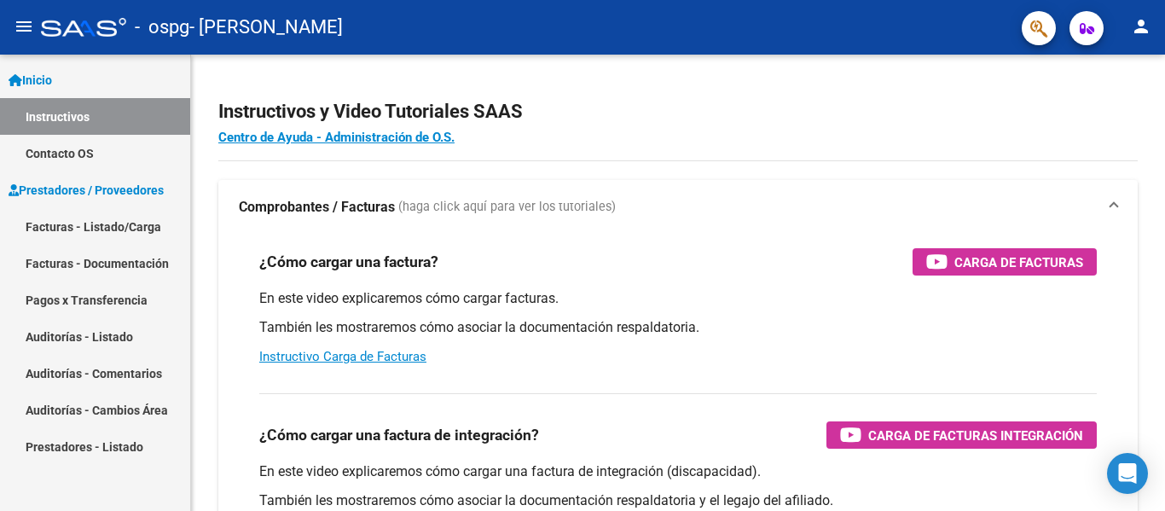
click at [43, 225] on link "Facturas - Listado/Carga" at bounding box center [95, 226] width 190 height 37
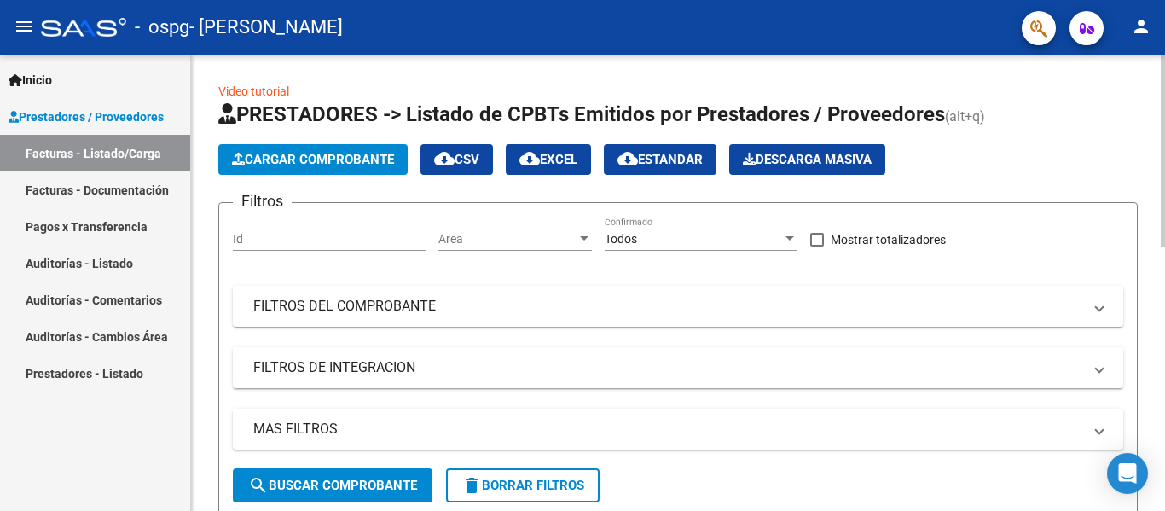
click at [330, 153] on span "Cargar Comprobante" at bounding box center [313, 159] width 162 height 15
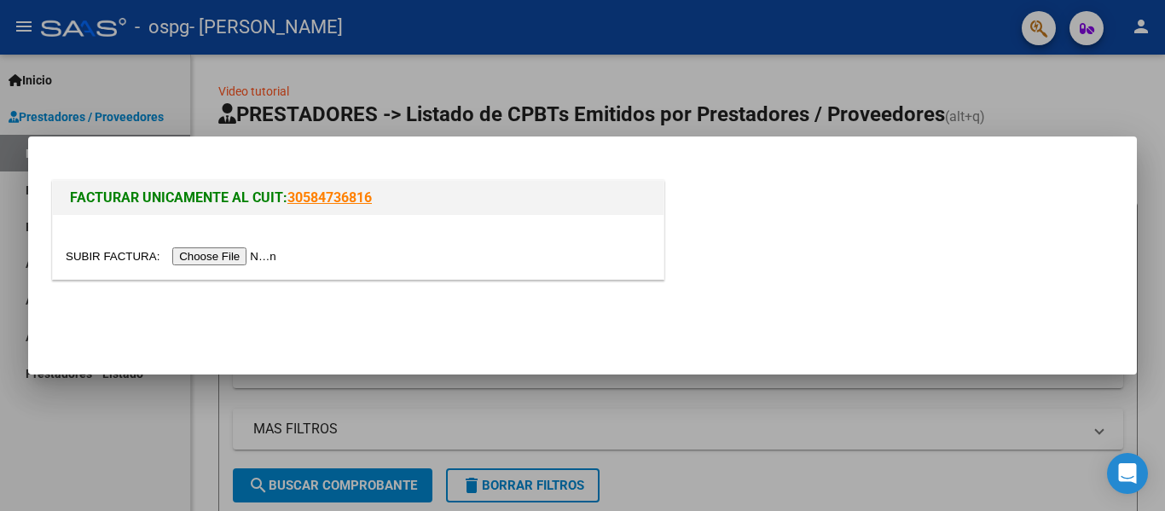
click at [229, 257] on input "file" at bounding box center [174, 256] width 216 height 18
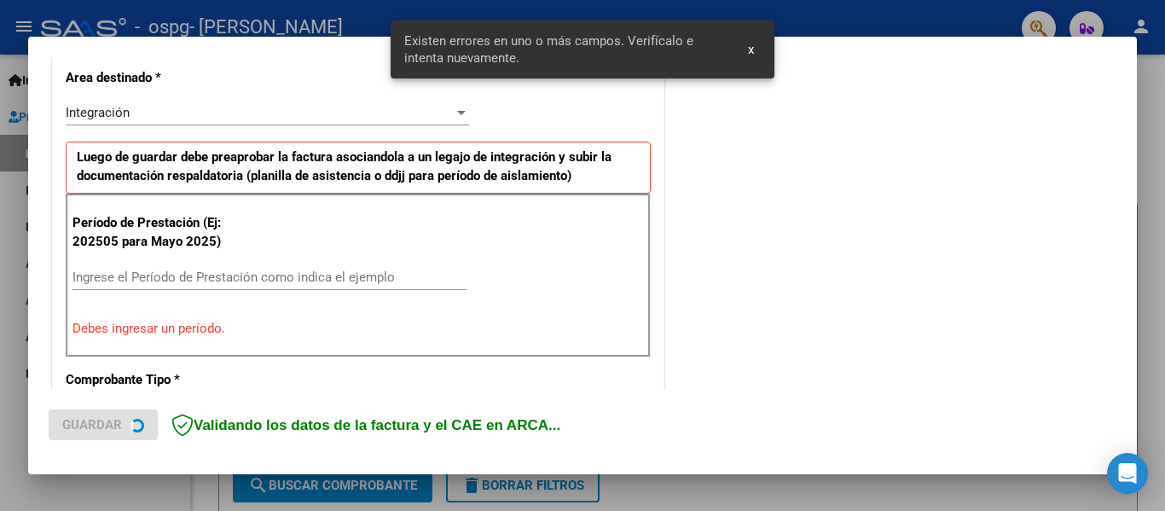
scroll to position [396, 0]
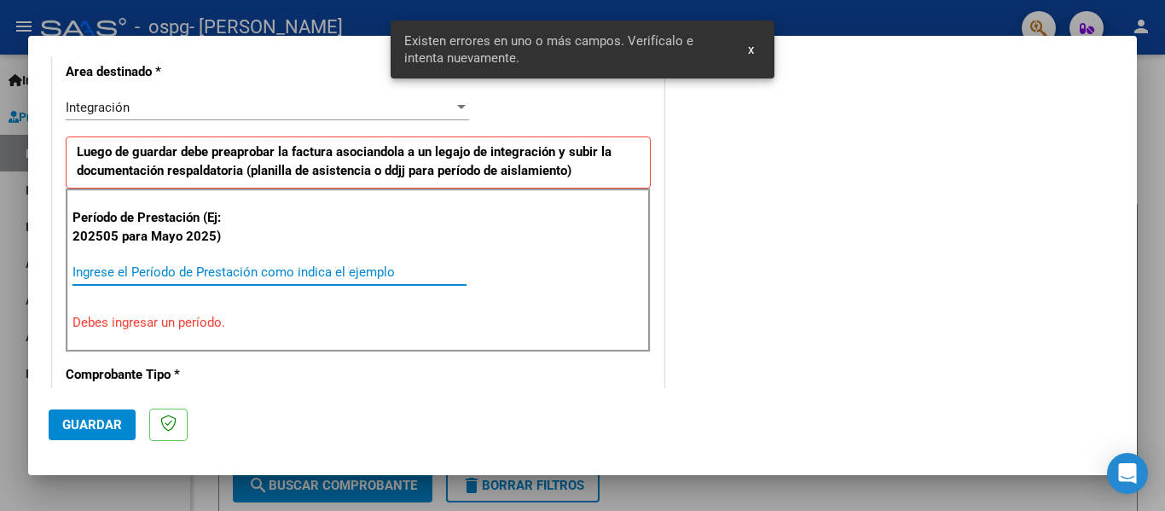
click at [119, 273] on input "Ingrese el Período de Prestación como indica el ejemplo" at bounding box center [269, 271] width 394 height 15
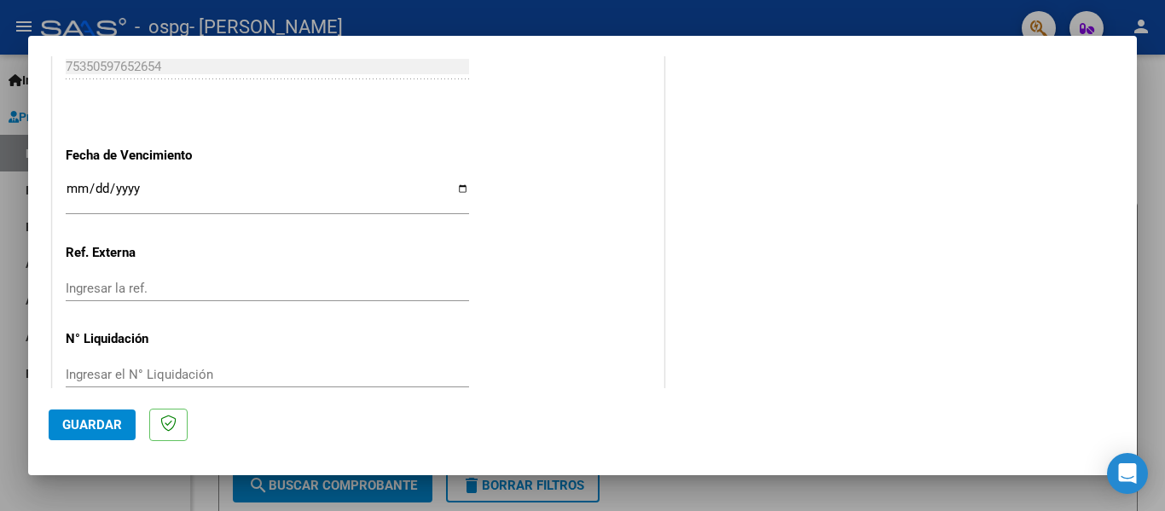
scroll to position [1163, 0]
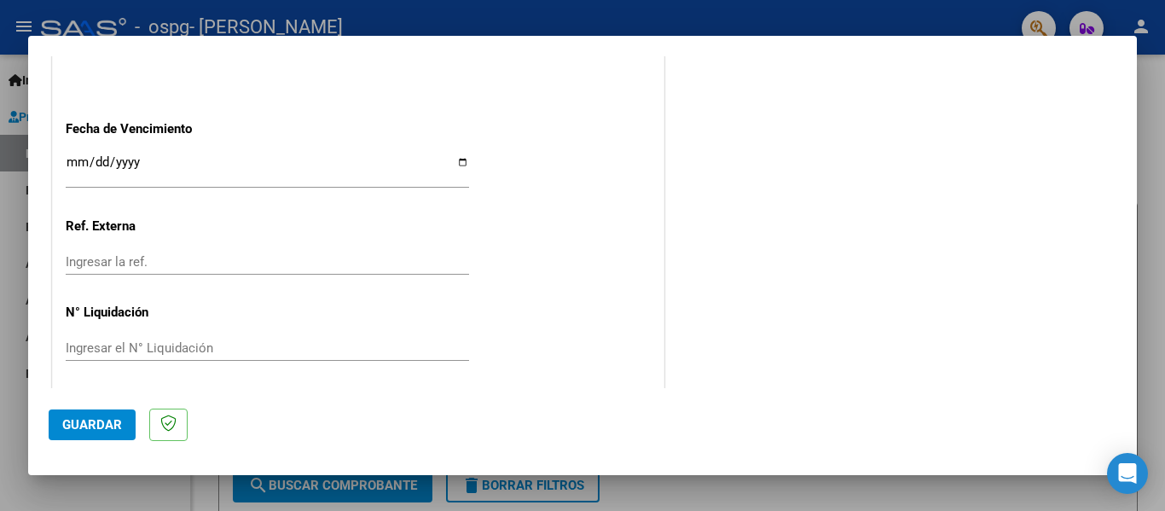
type input "202508"
click at [460, 163] on input "Ingresar la fecha" at bounding box center [267, 168] width 403 height 27
type input "[DATE]"
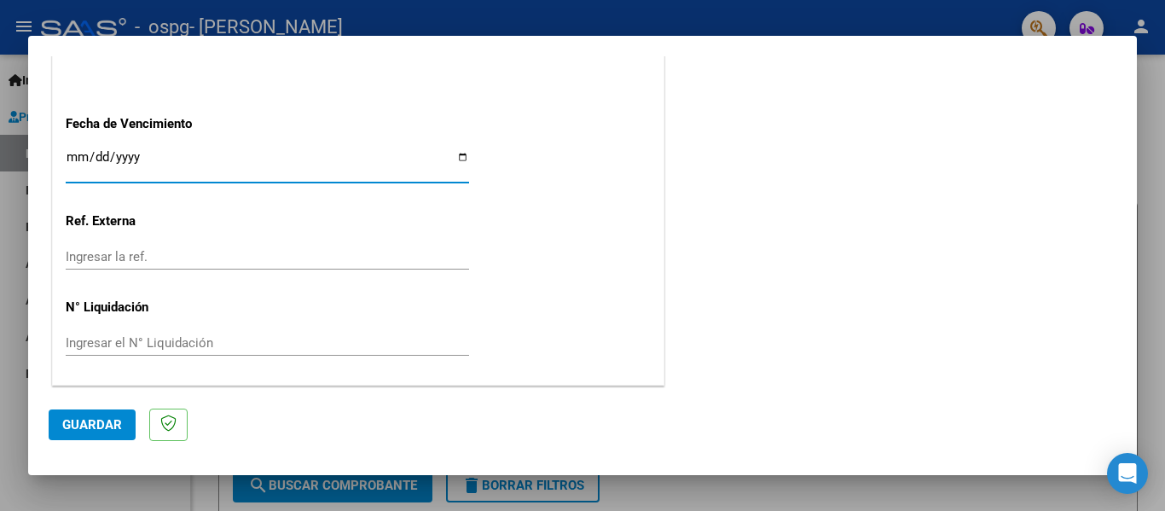
scroll to position [1169, 0]
drag, startPoint x: 89, startPoint y: 421, endPoint x: 225, endPoint y: 402, distance: 137.7
click at [92, 421] on span "Guardar" at bounding box center [92, 424] width 60 height 15
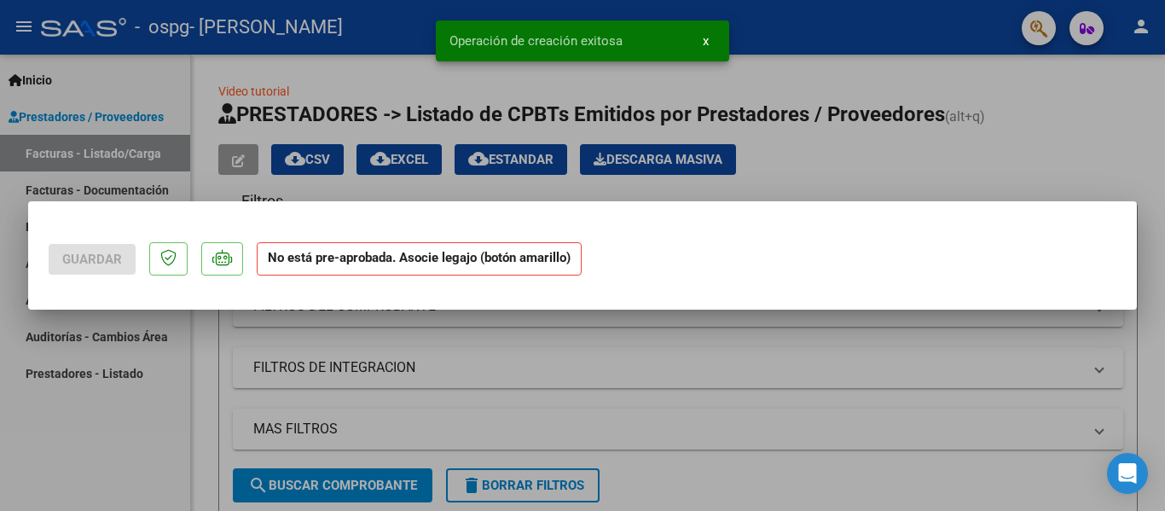
scroll to position [0, 0]
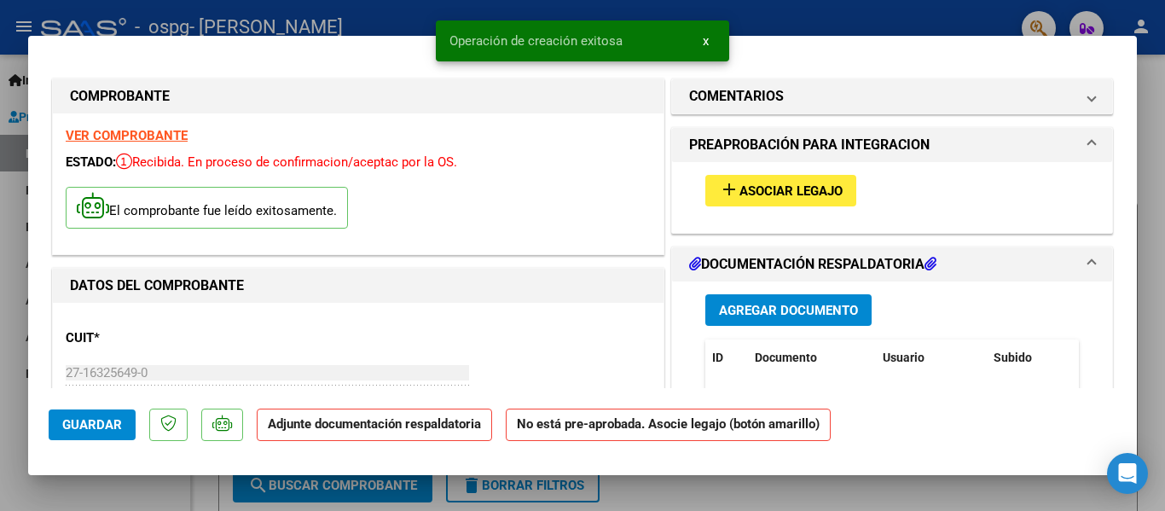
click at [778, 186] on span "Asociar Legajo" at bounding box center [790, 190] width 103 height 15
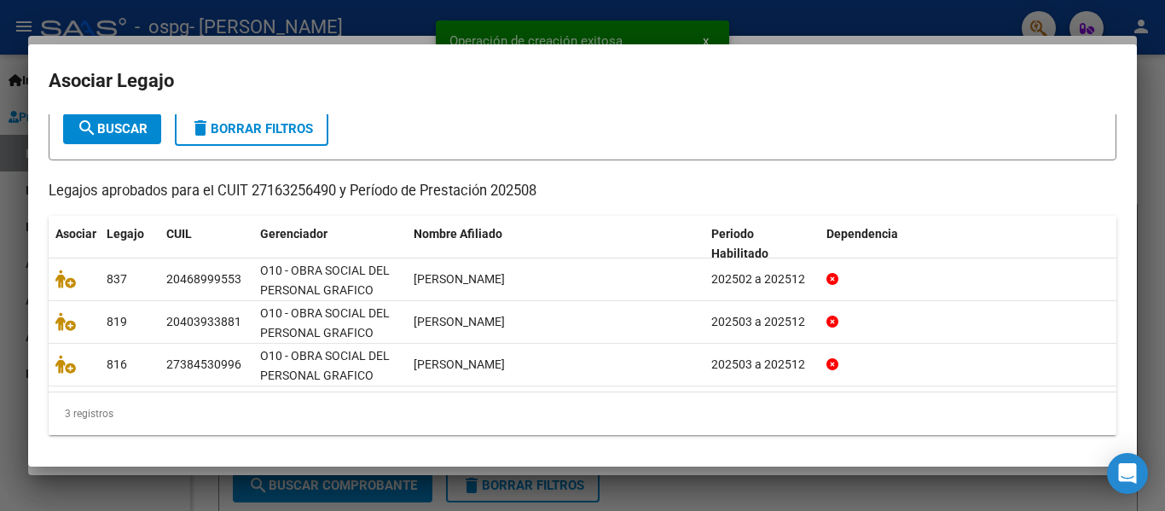
scroll to position [103, 0]
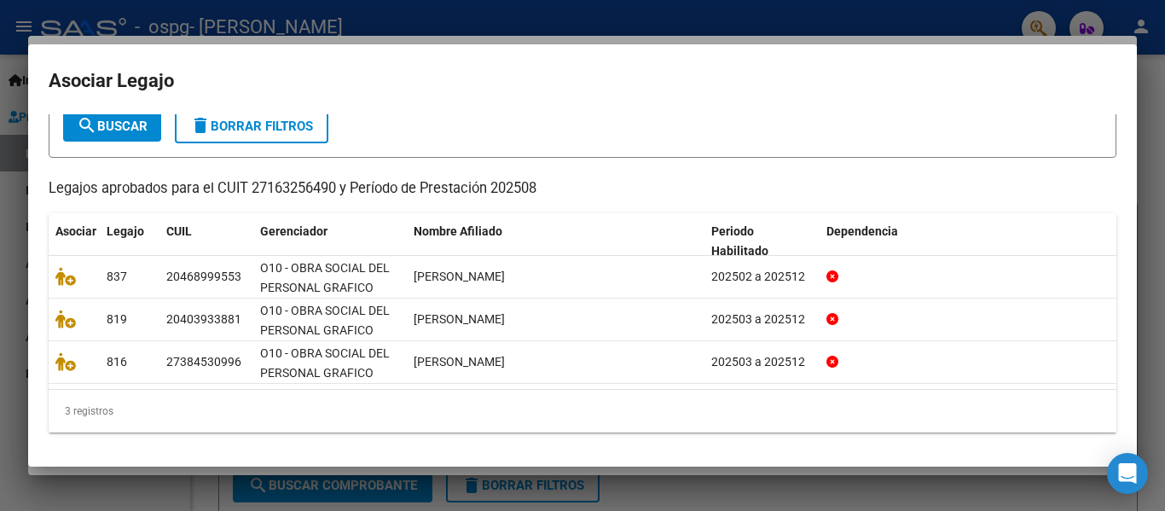
click at [379, 409] on div "3 registros" at bounding box center [582, 411] width 1067 height 43
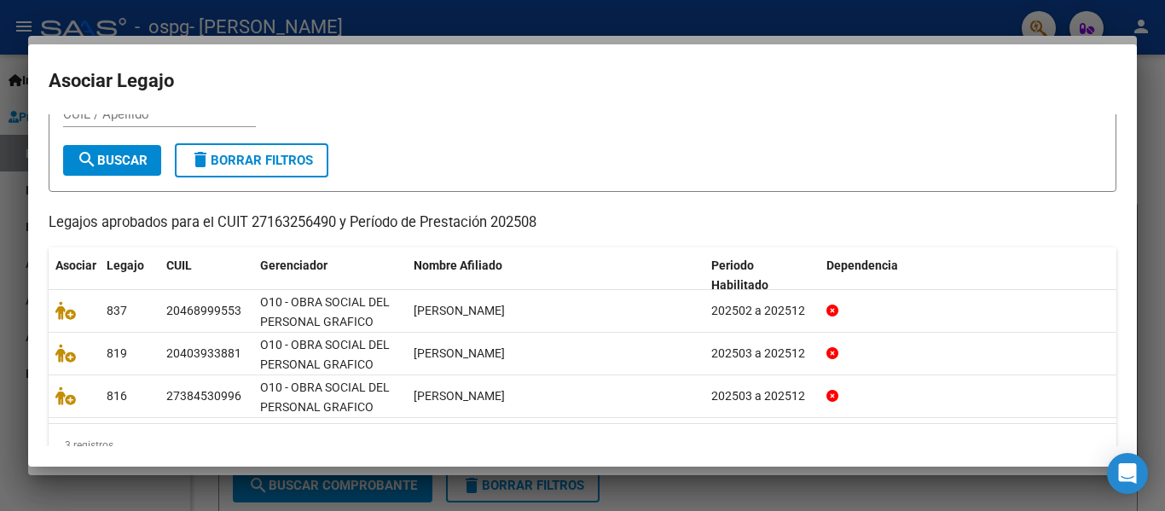
scroll to position [0, 0]
